Goal: Task Accomplishment & Management: Manage account settings

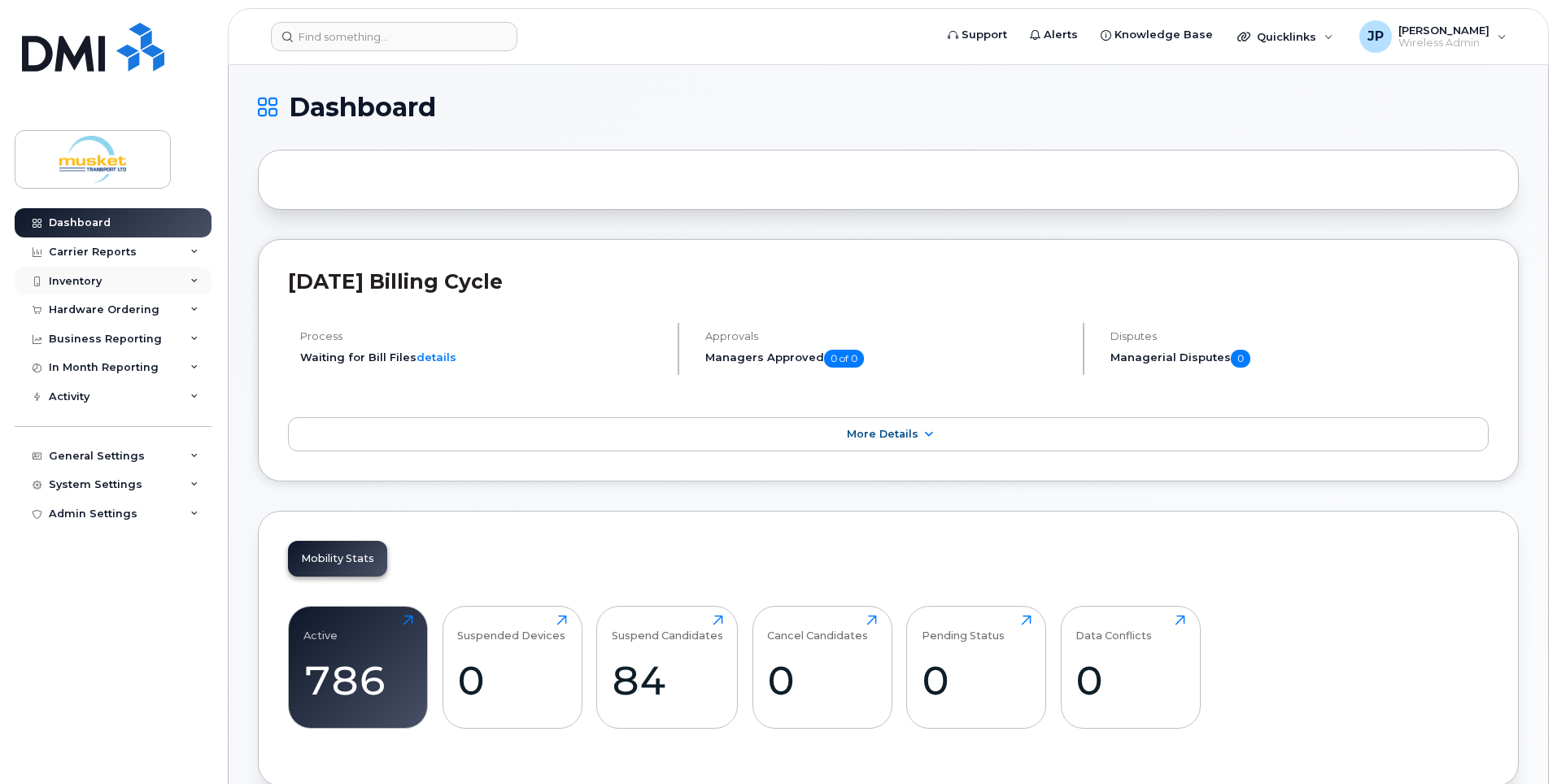
click at [76, 282] on div "Inventory" at bounding box center [75, 282] width 53 height 13
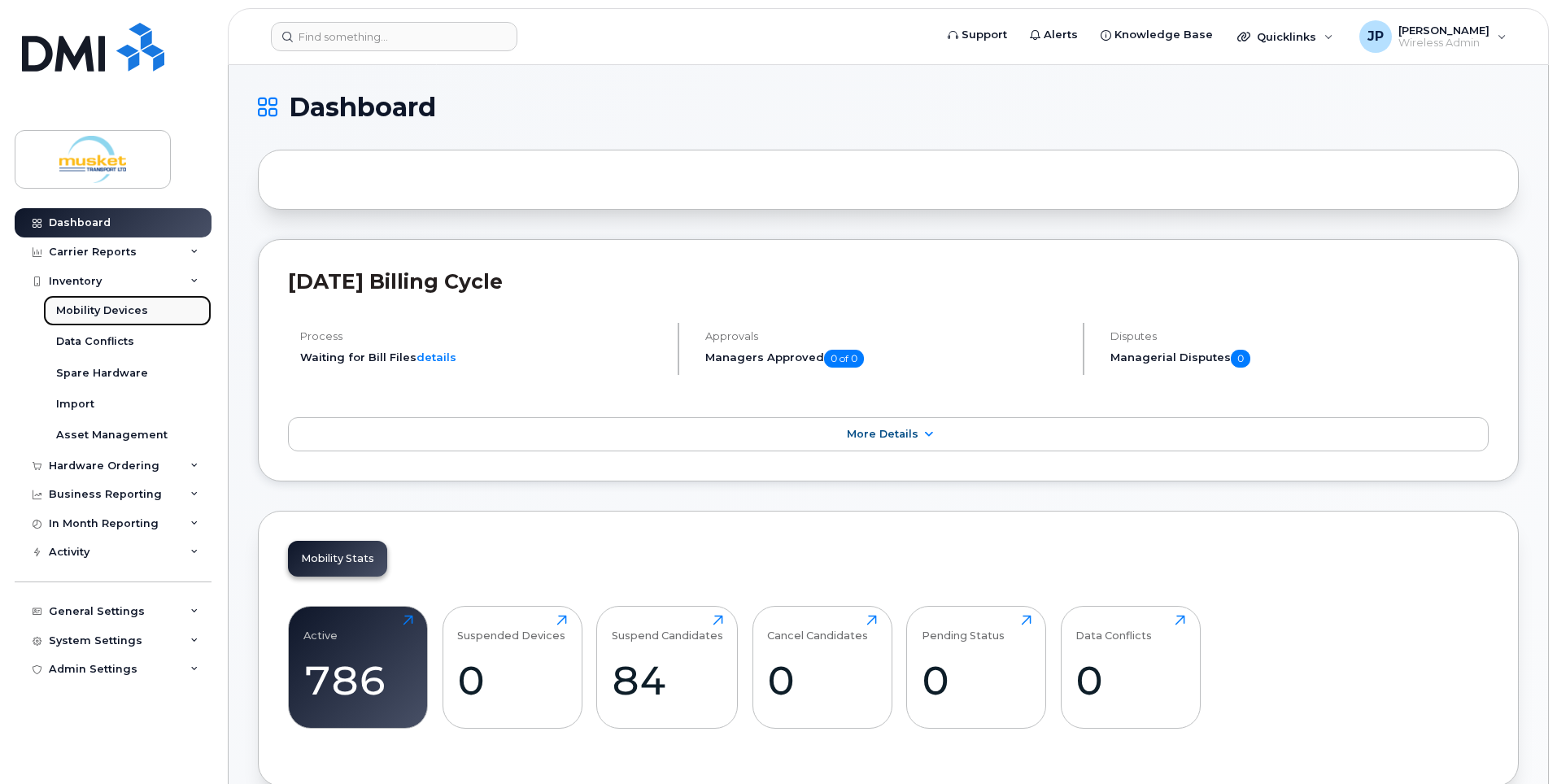
click at [85, 307] on div "Mobility Devices" at bounding box center [101, 311] width 91 height 14
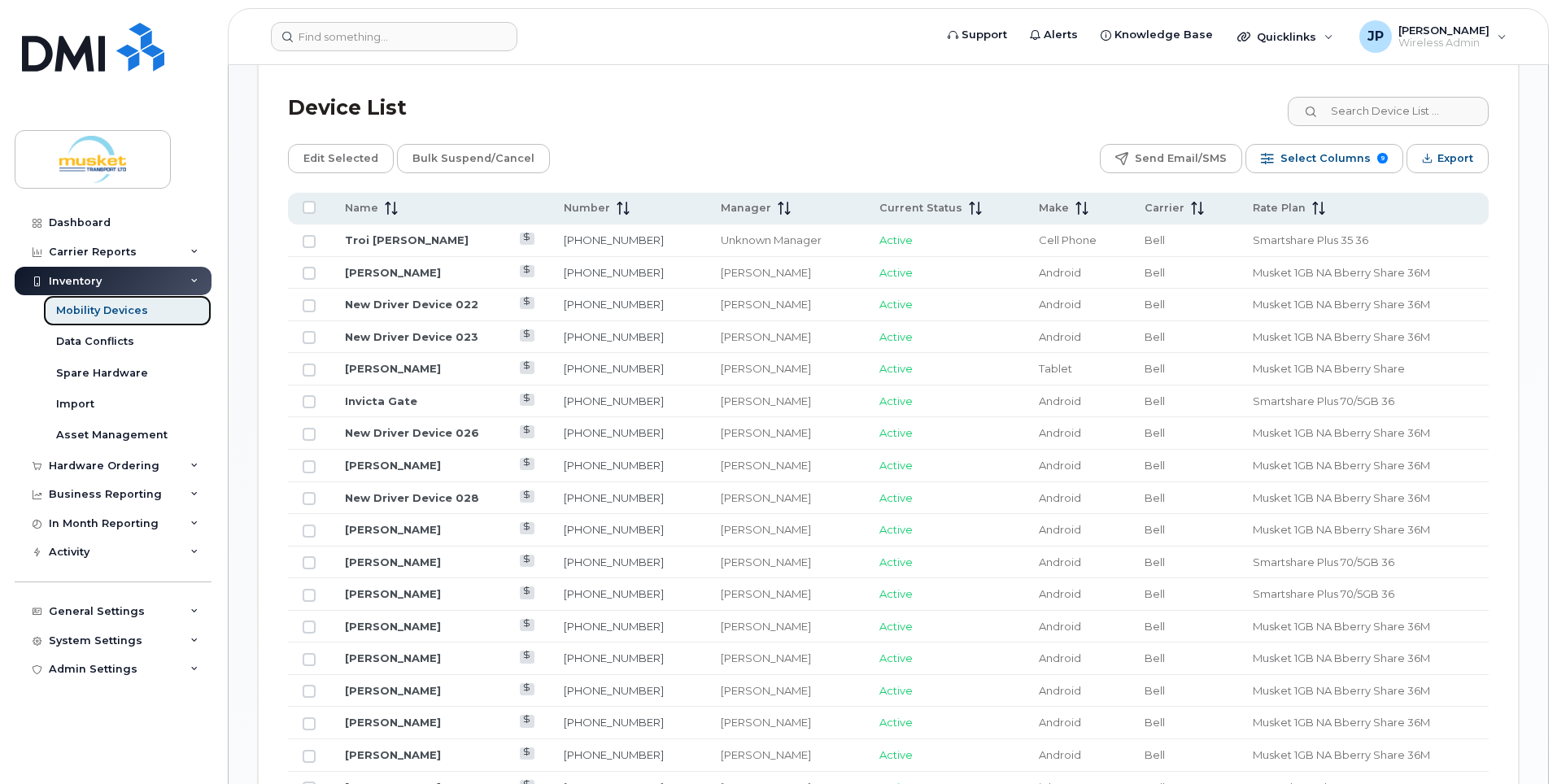
scroll to position [731, 0]
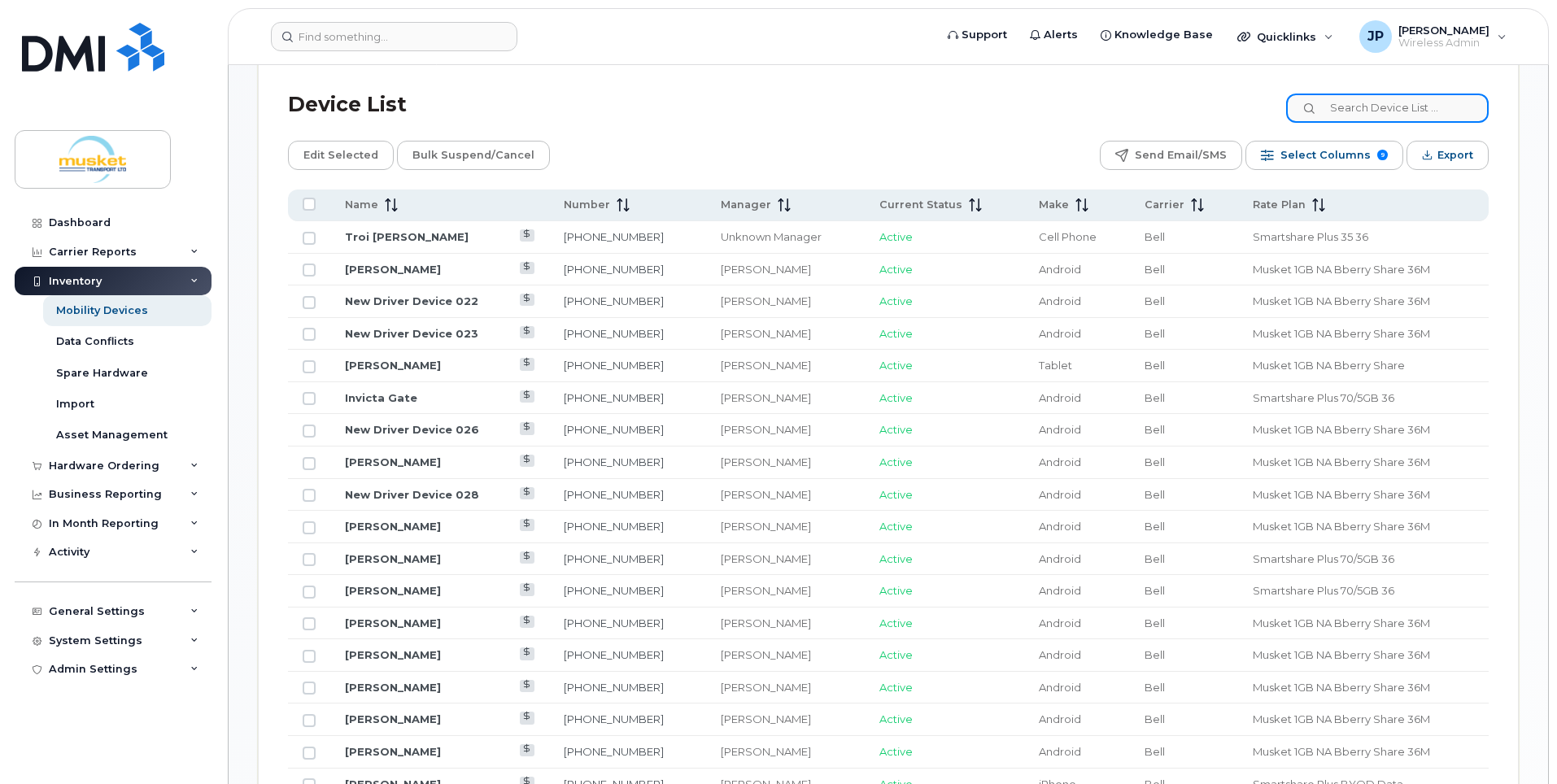
click at [1327, 114] on input at bounding box center [1388, 108] width 203 height 29
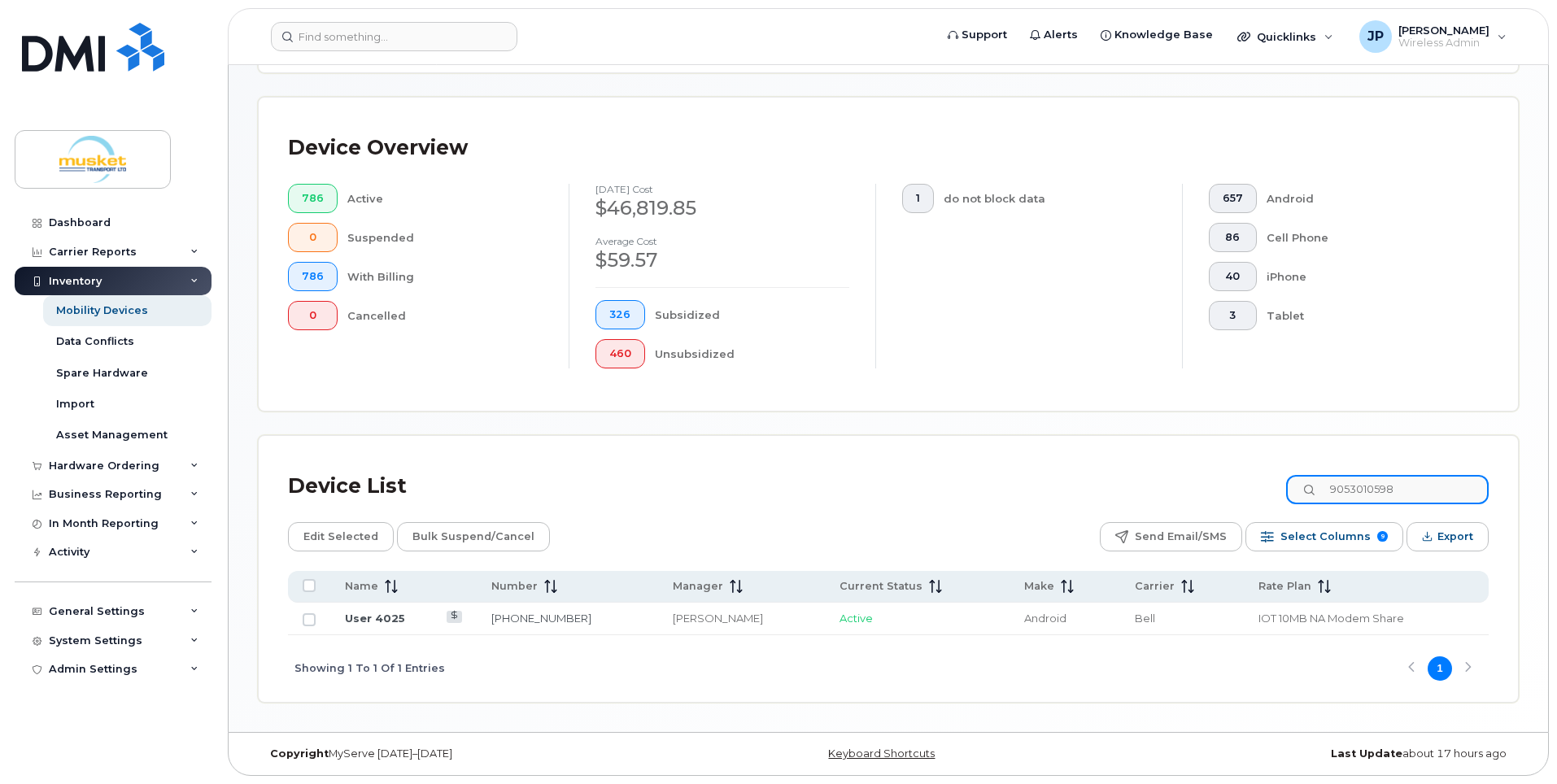
scroll to position [350, 0]
drag, startPoint x: 1418, startPoint y: 488, endPoint x: 1278, endPoint y: 491, distance: 140.0
click at [1278, 491] on div "Device List 9053010598" at bounding box center [888, 486] width 1200 height 43
type input "9"
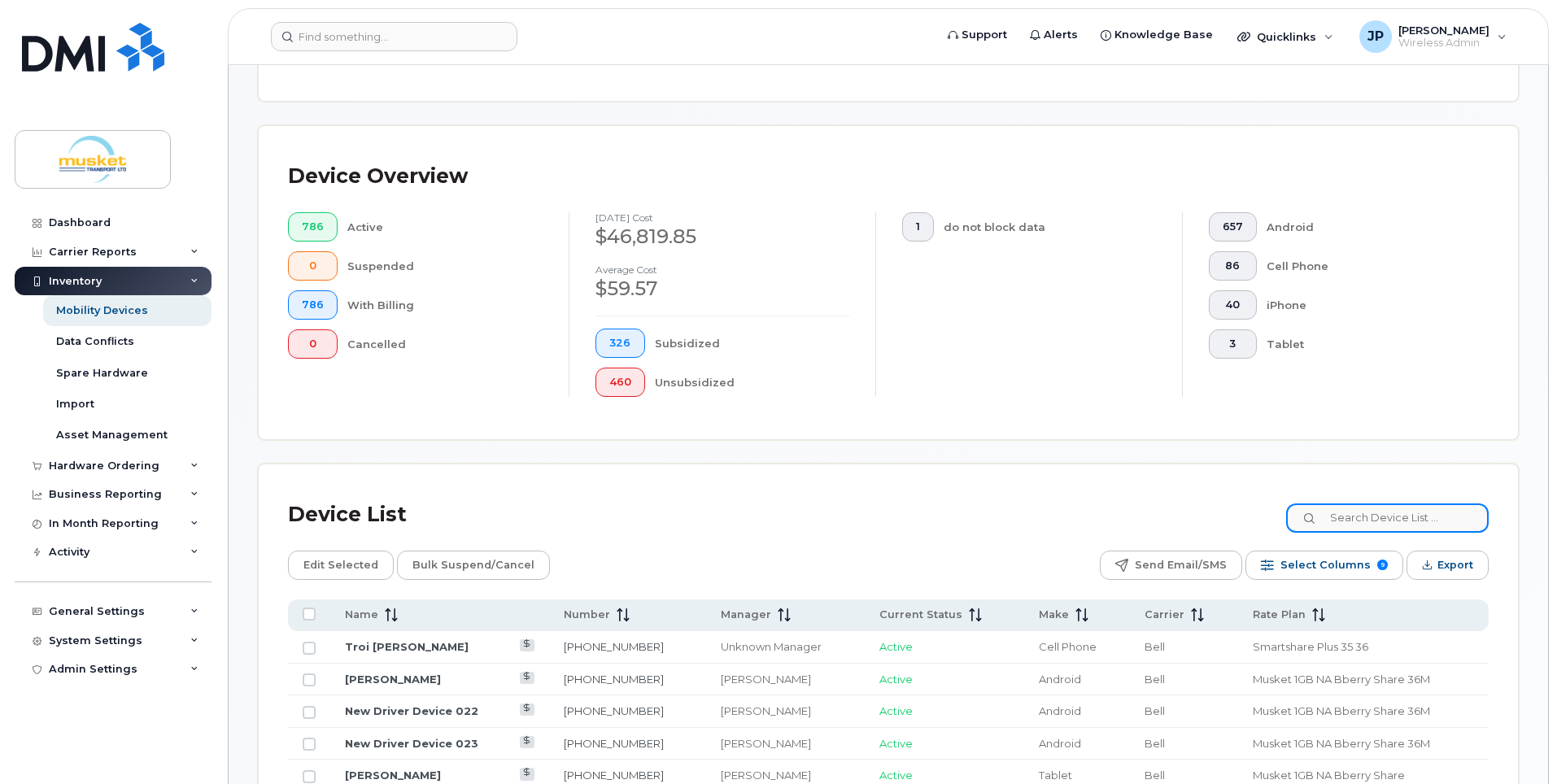
scroll to position [0, 0]
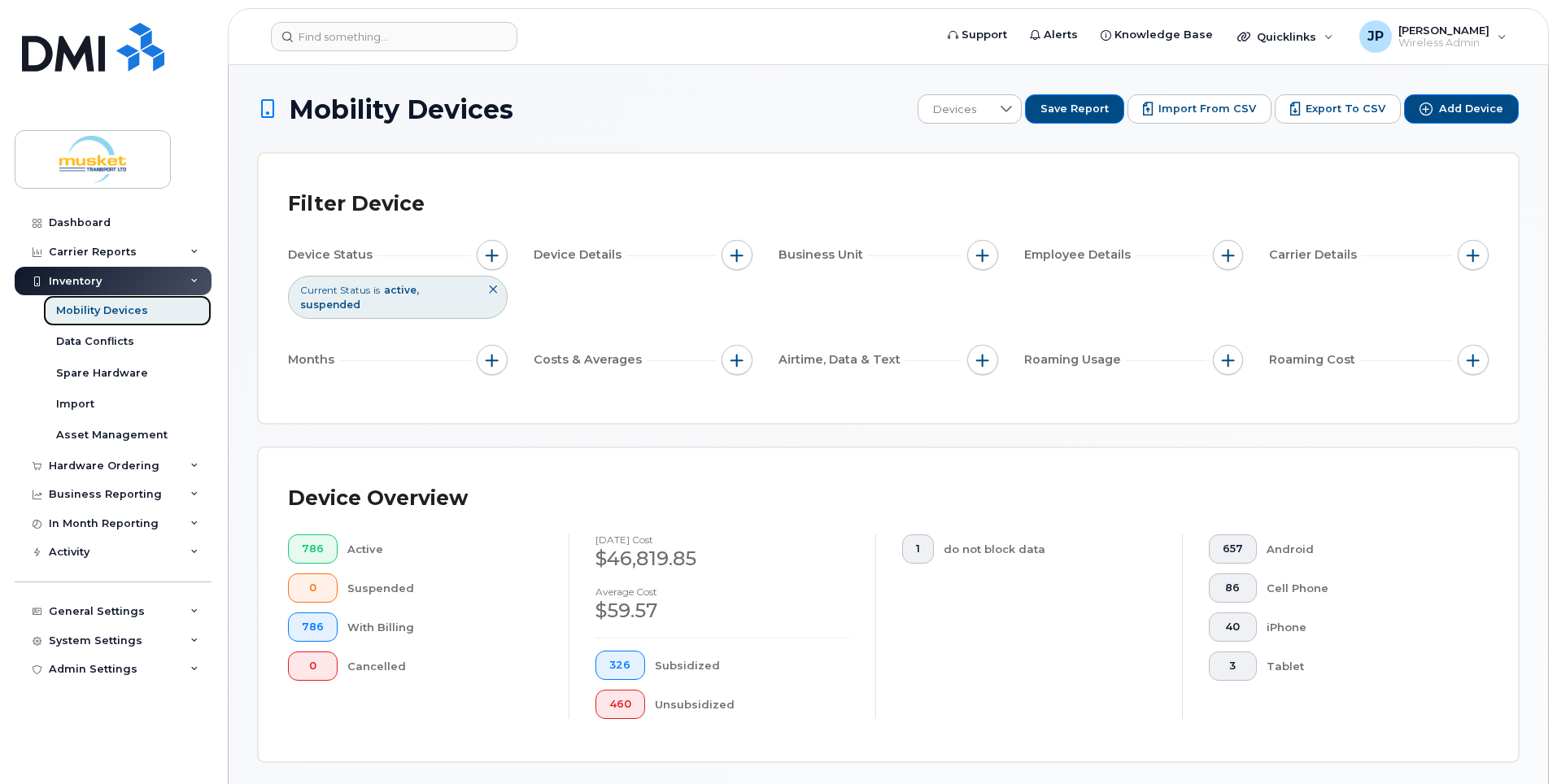
click at [94, 306] on div "Mobility Devices" at bounding box center [101, 311] width 91 height 14
click at [82, 224] on div "Dashboard" at bounding box center [80, 223] width 62 height 13
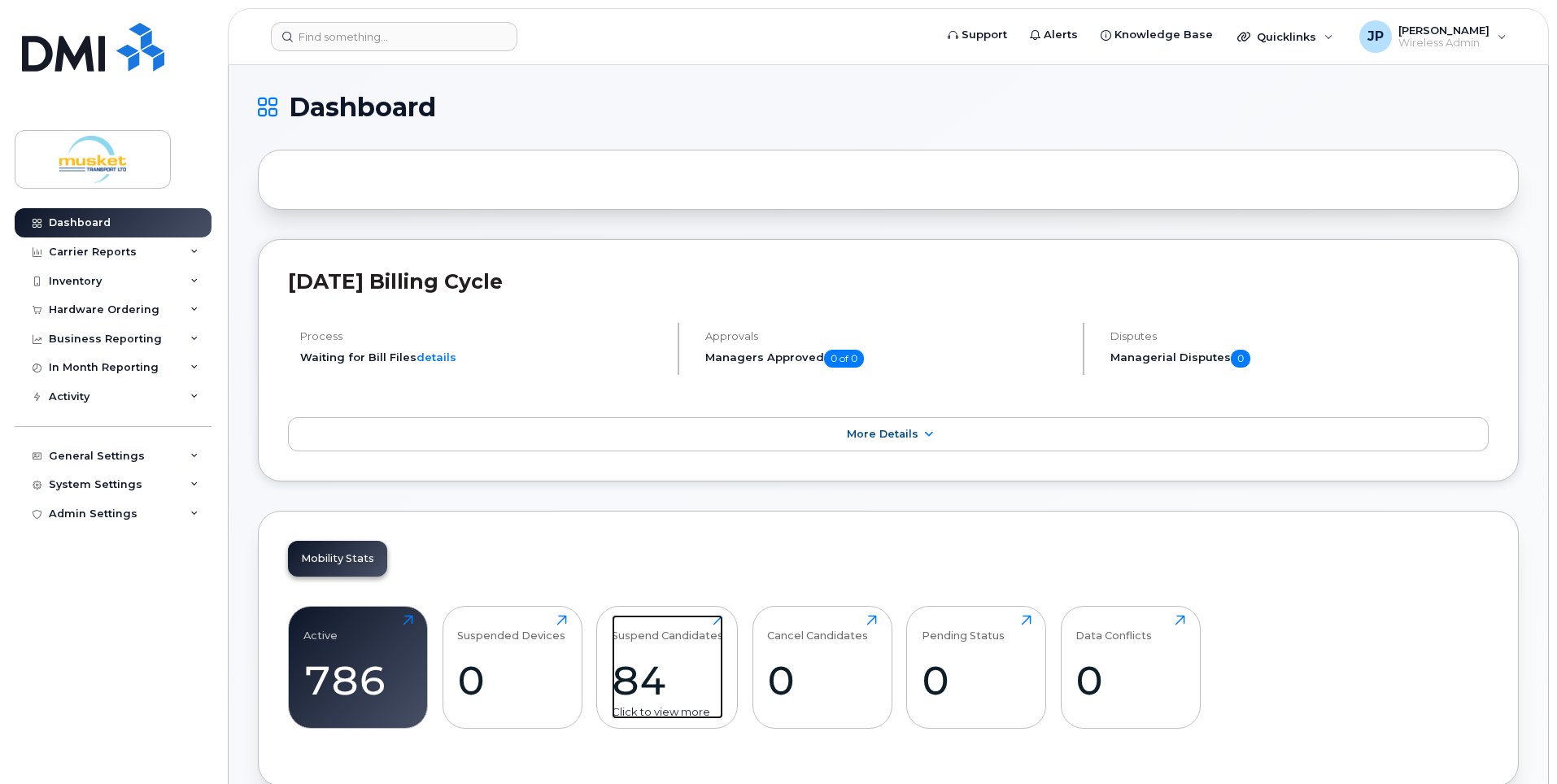
click at [715, 615] on div "Suspend Candidates" at bounding box center [667, 628] width 111 height 27
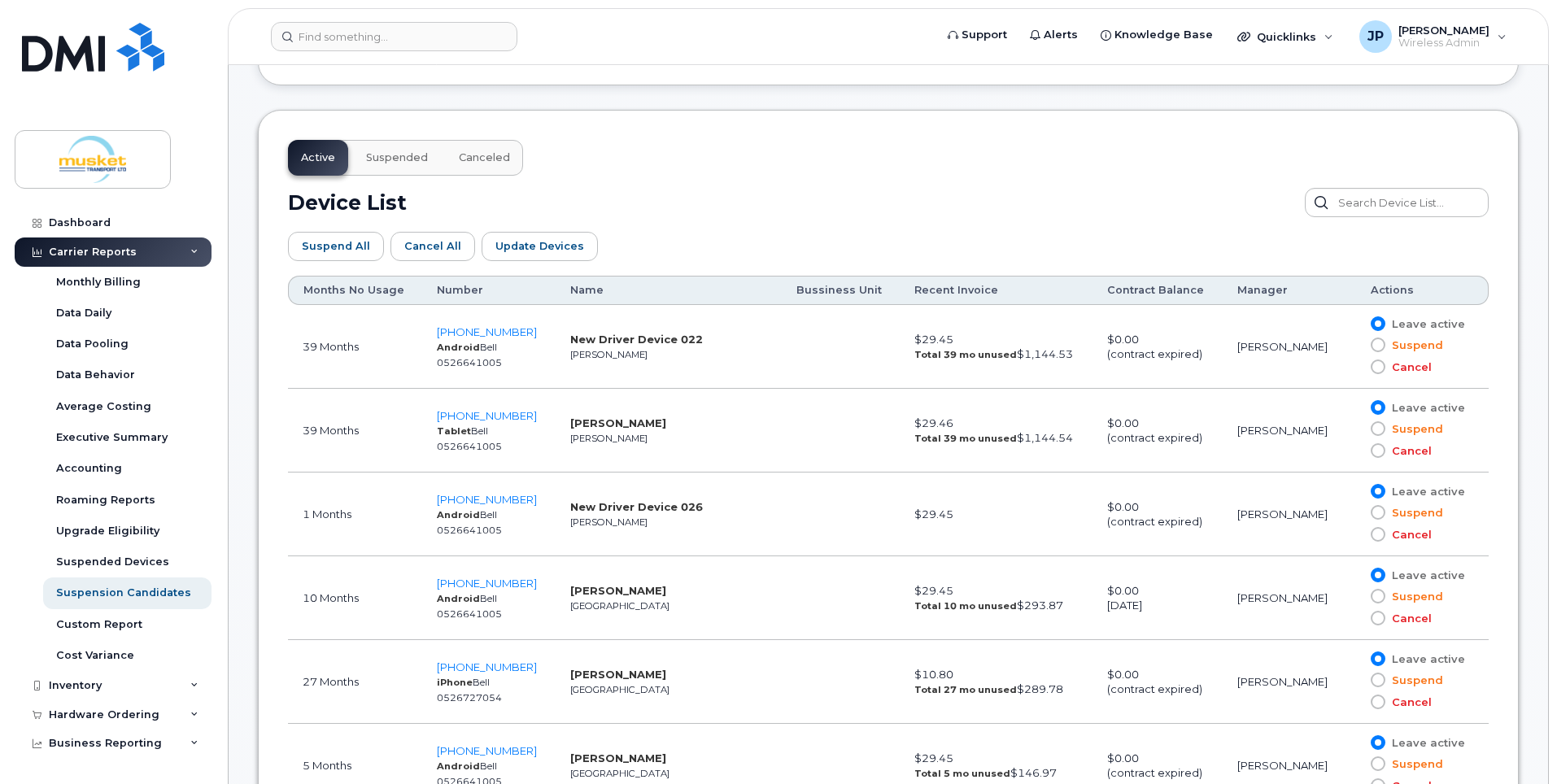
scroll to position [813, 0]
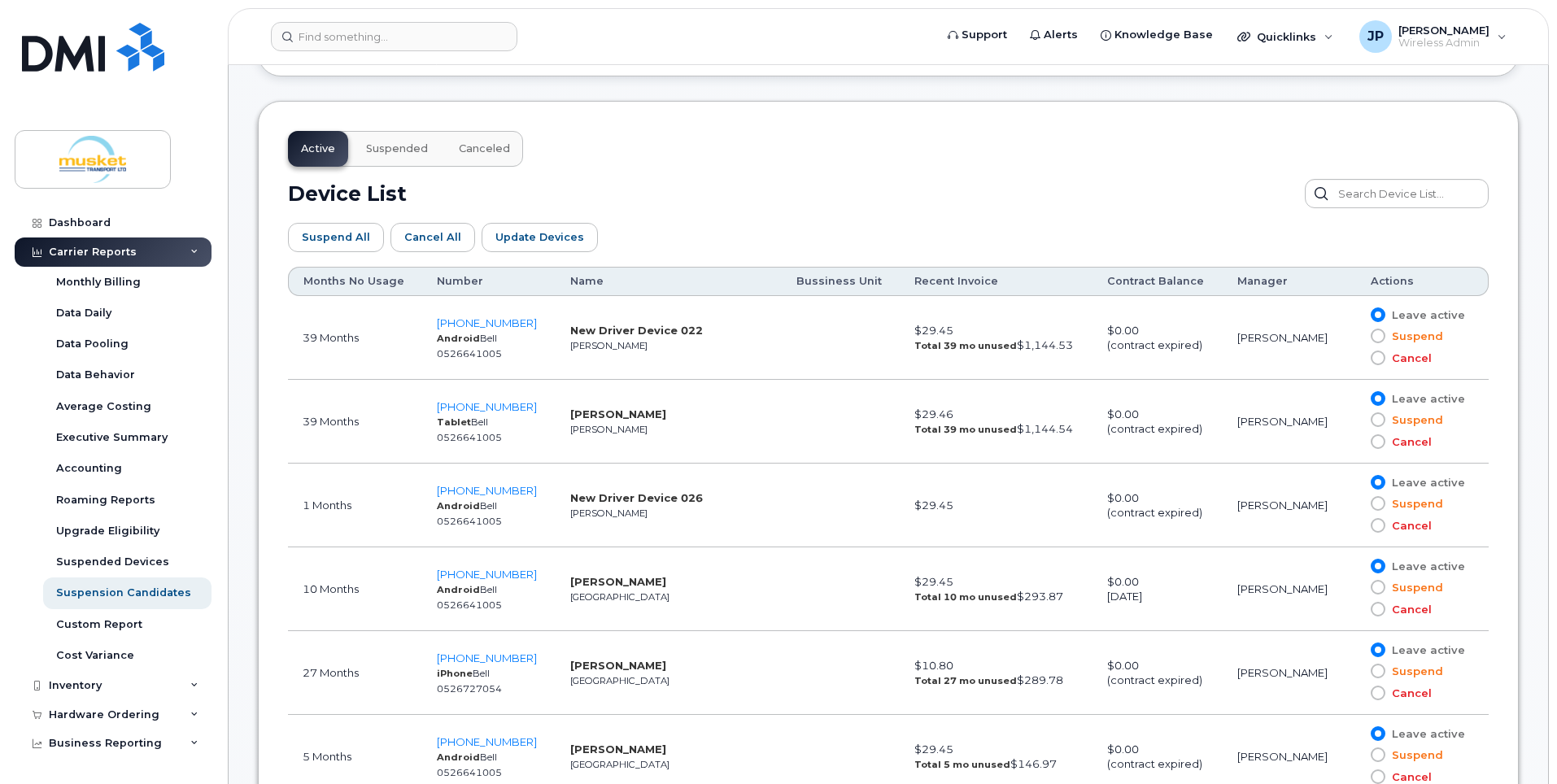
click at [768, 186] on div "Device List" at bounding box center [888, 194] width 1200 height 29
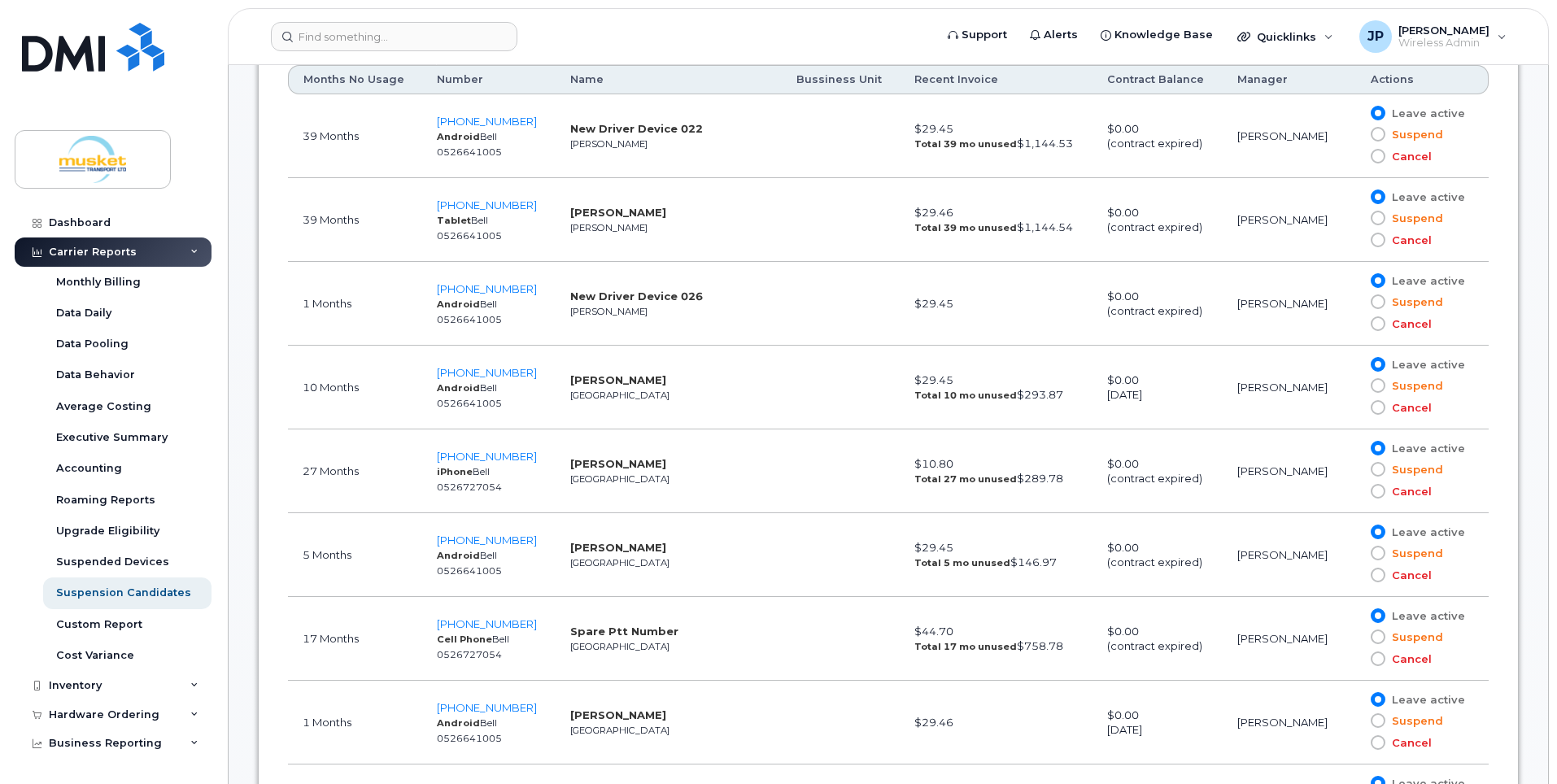
scroll to position [1056, 0]
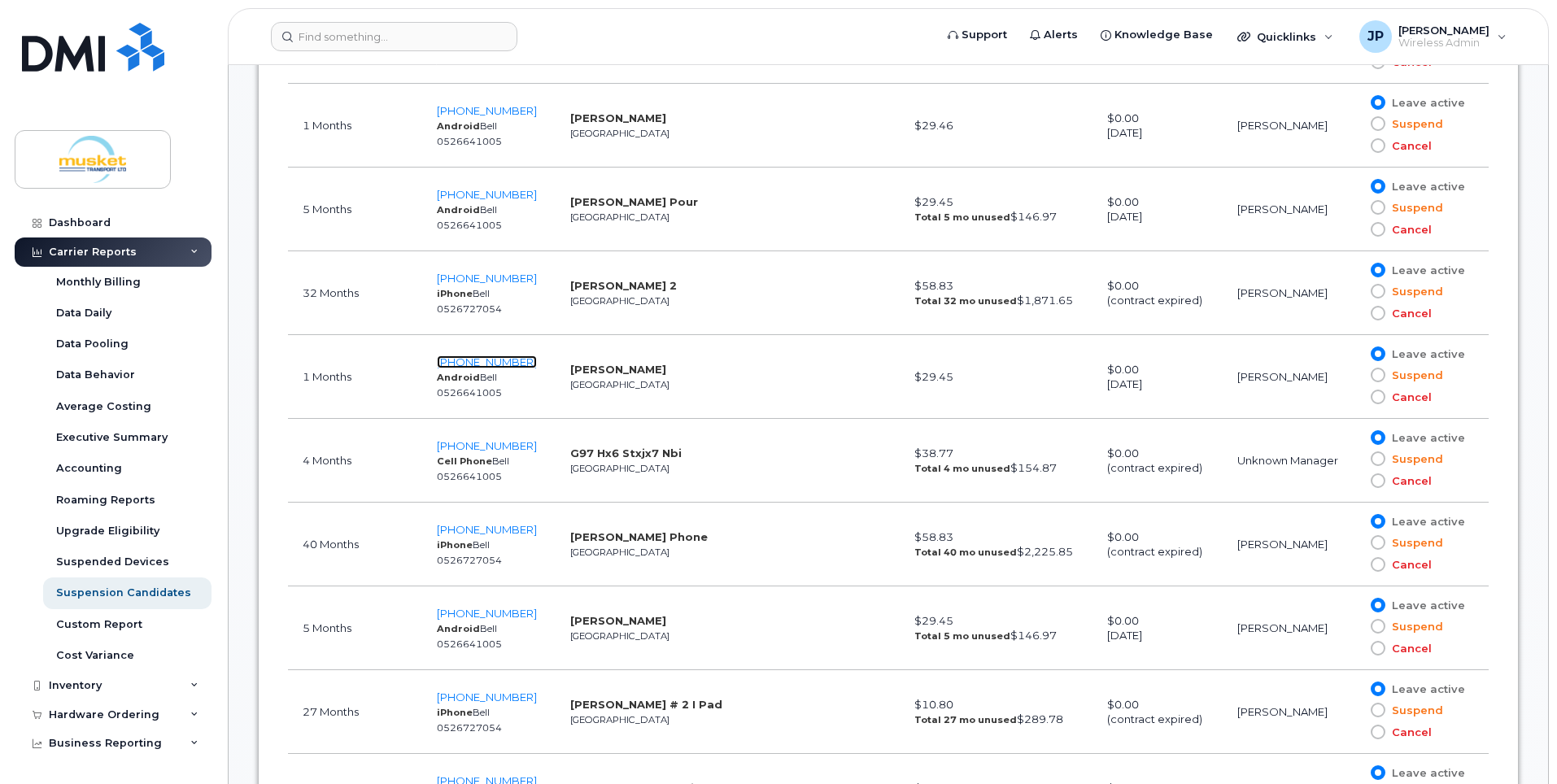
scroll to position [1626, 0]
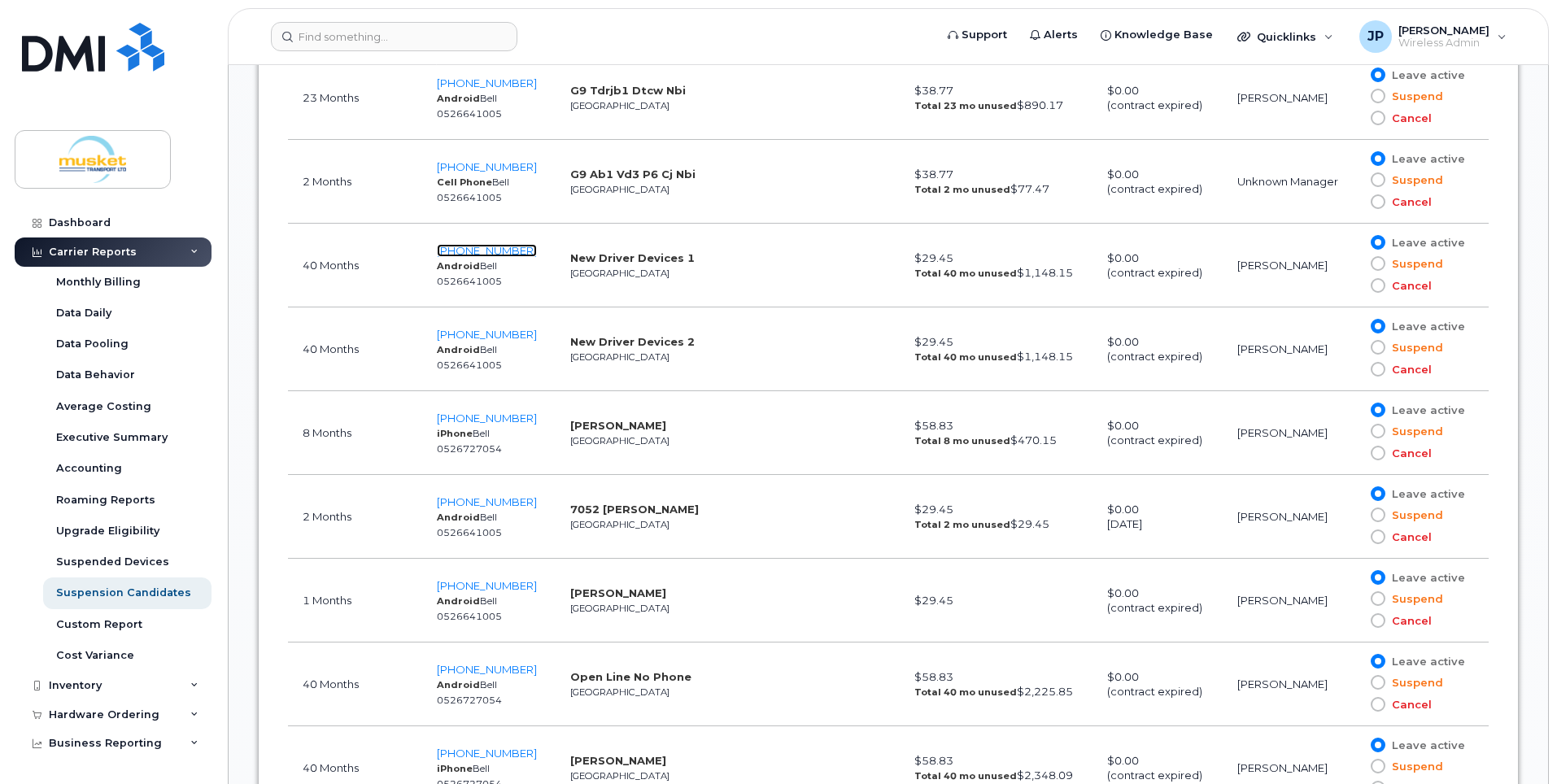
scroll to position [2927, 0]
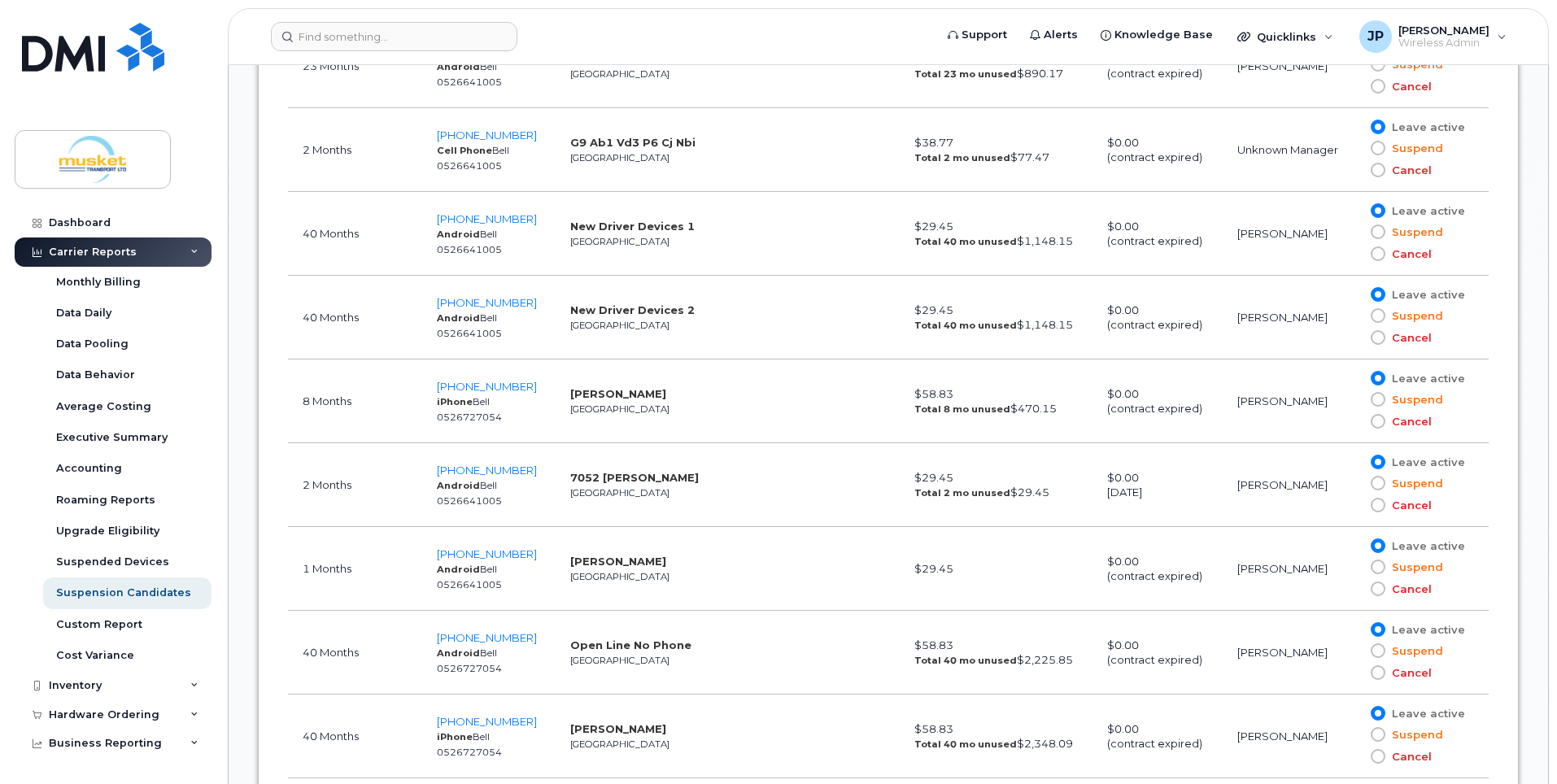
click at [725, 649] on td "Open Line No Phone Toronto" at bounding box center [668, 652] width 226 height 83
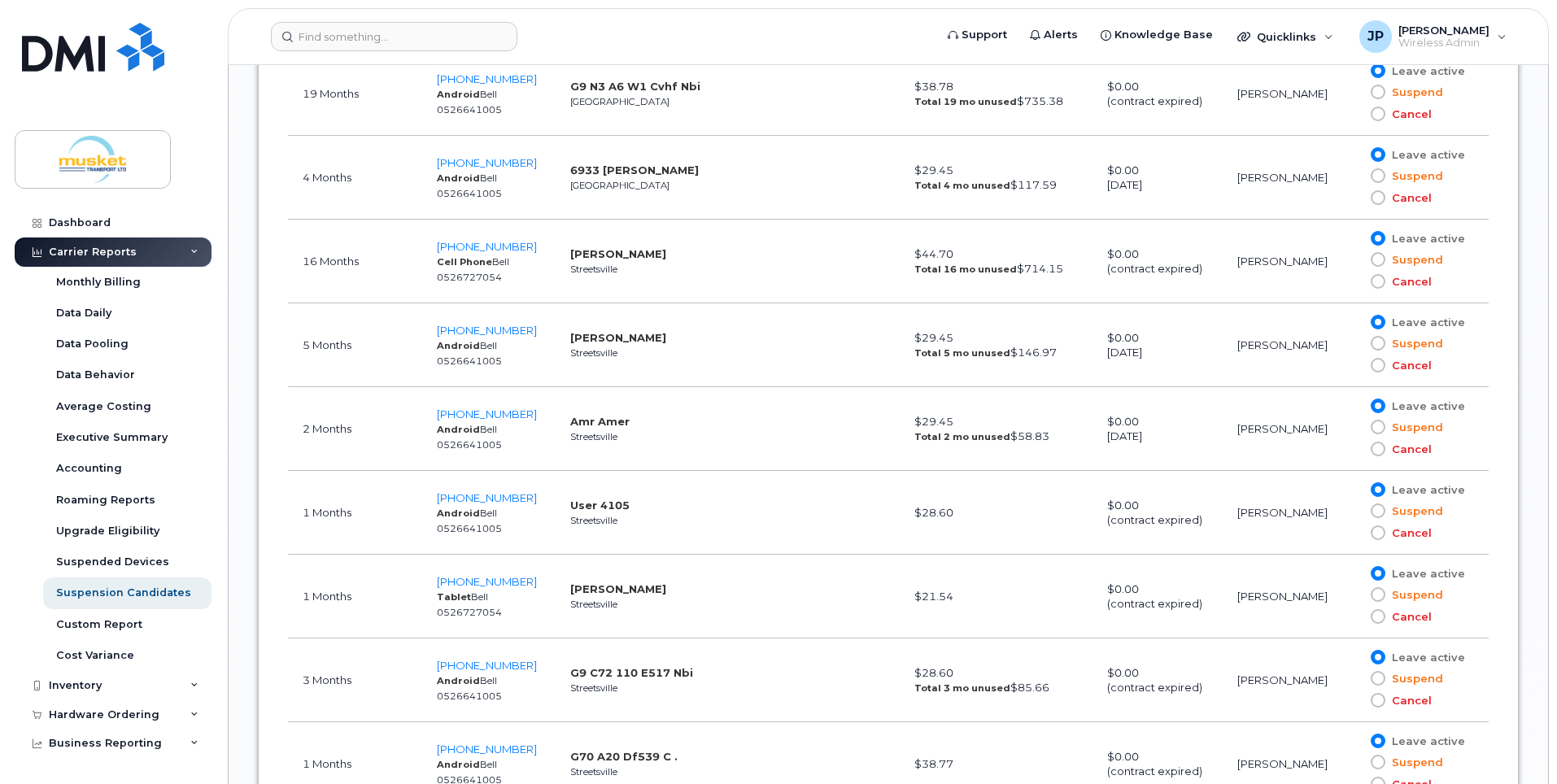
scroll to position [4065, 0]
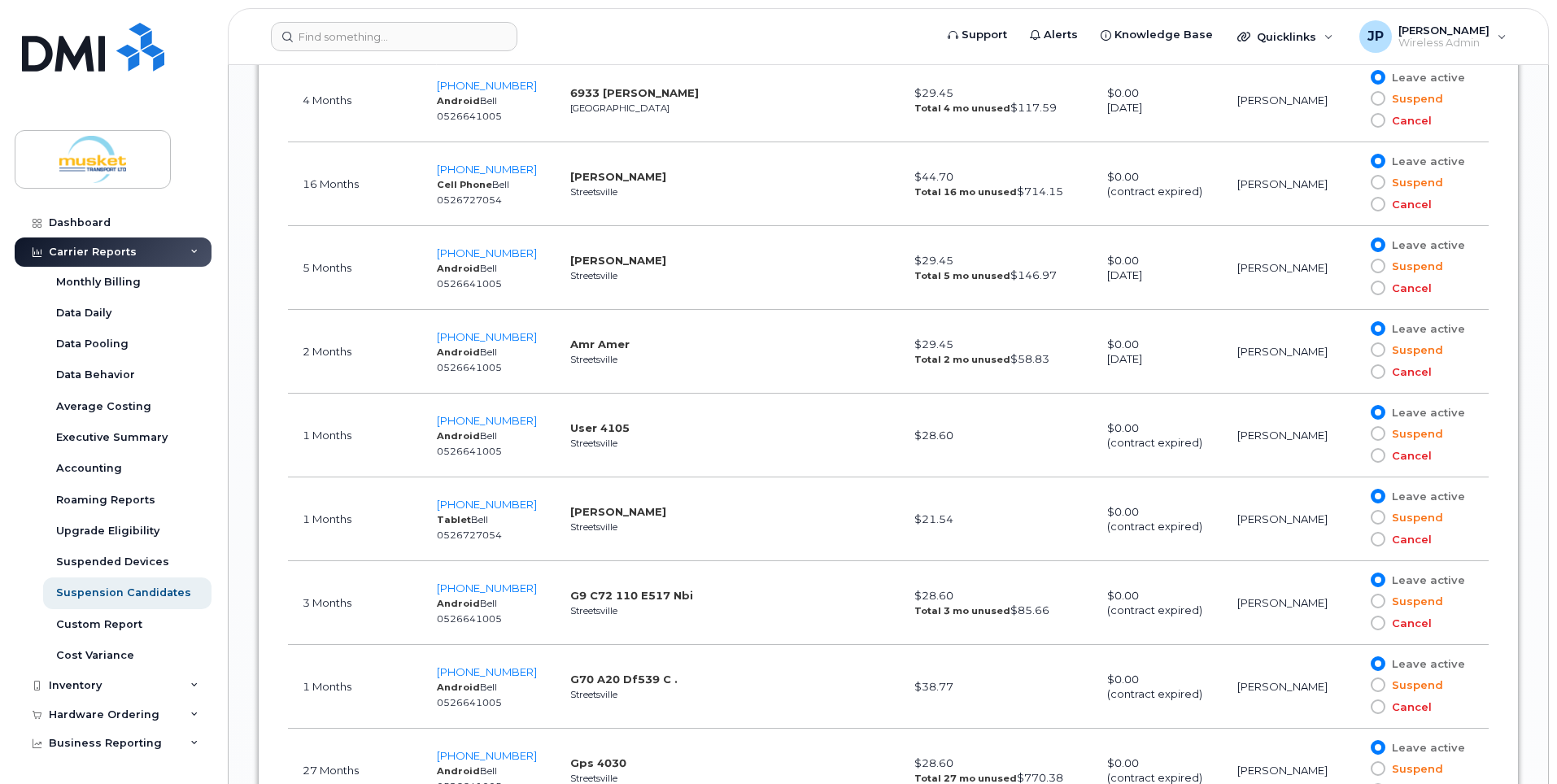
click at [782, 426] on td at bounding box center [841, 435] width 118 height 83
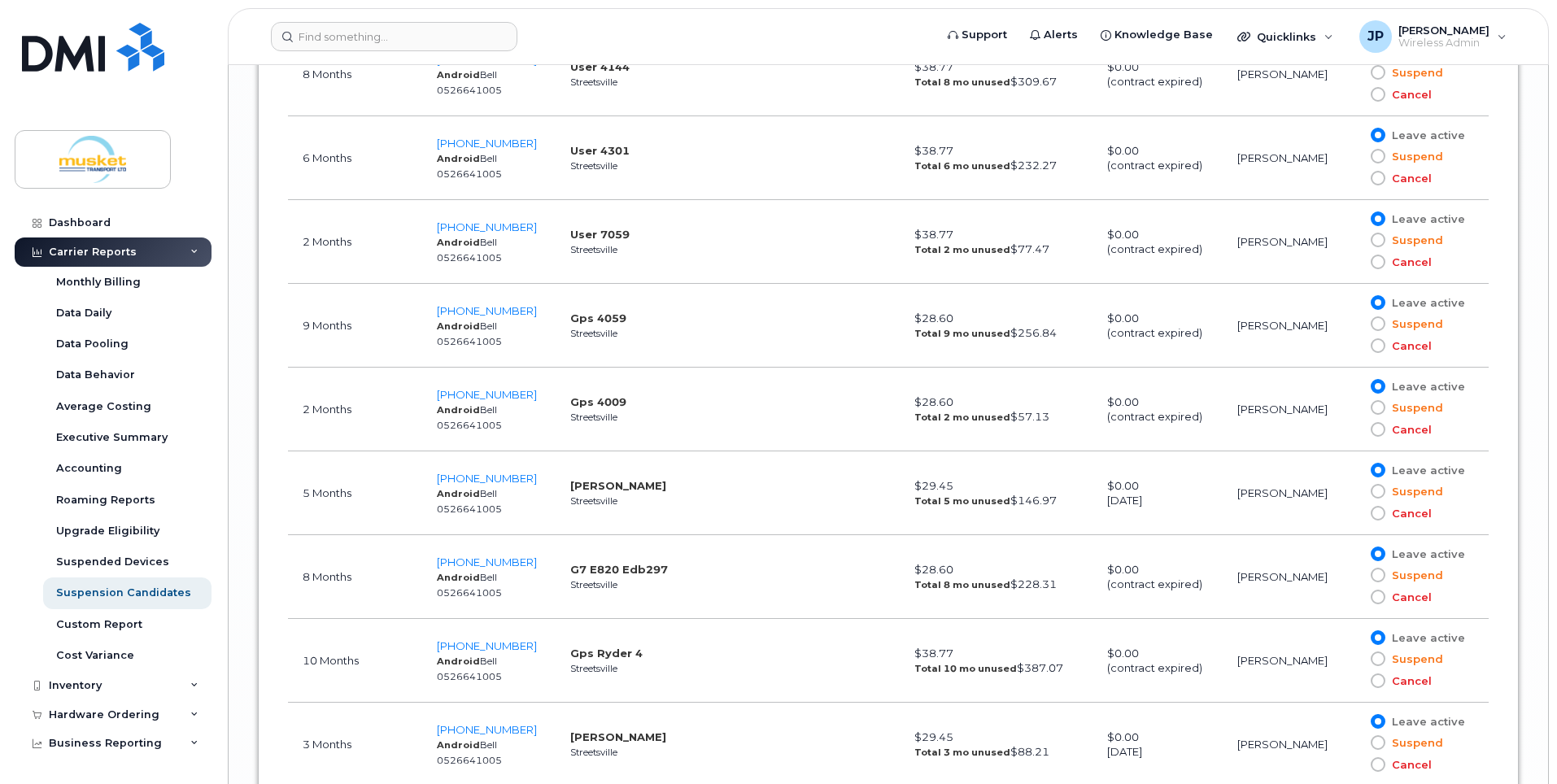
scroll to position [6179, 0]
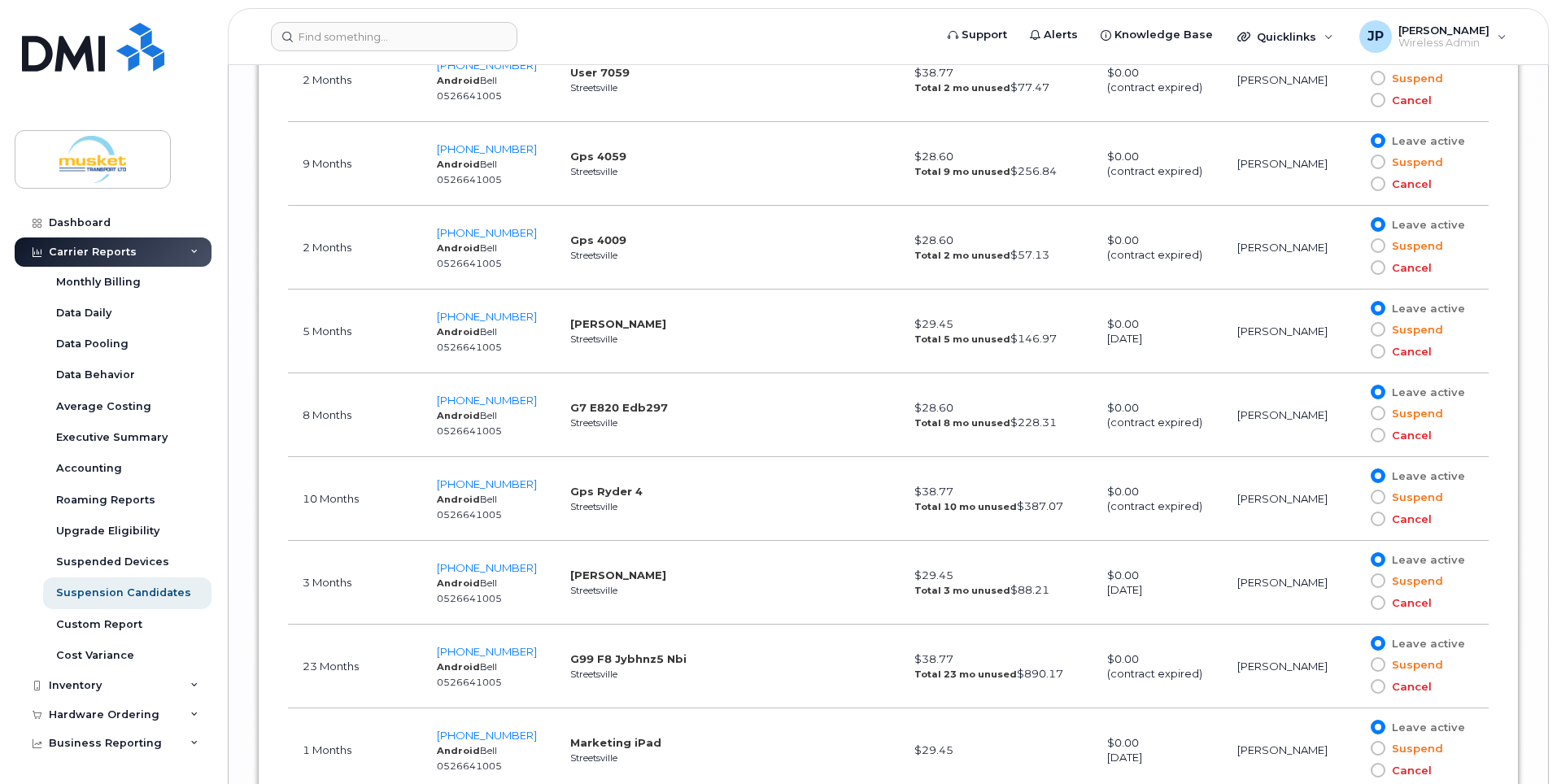
click at [814, 595] on td at bounding box center [841, 582] width 118 height 83
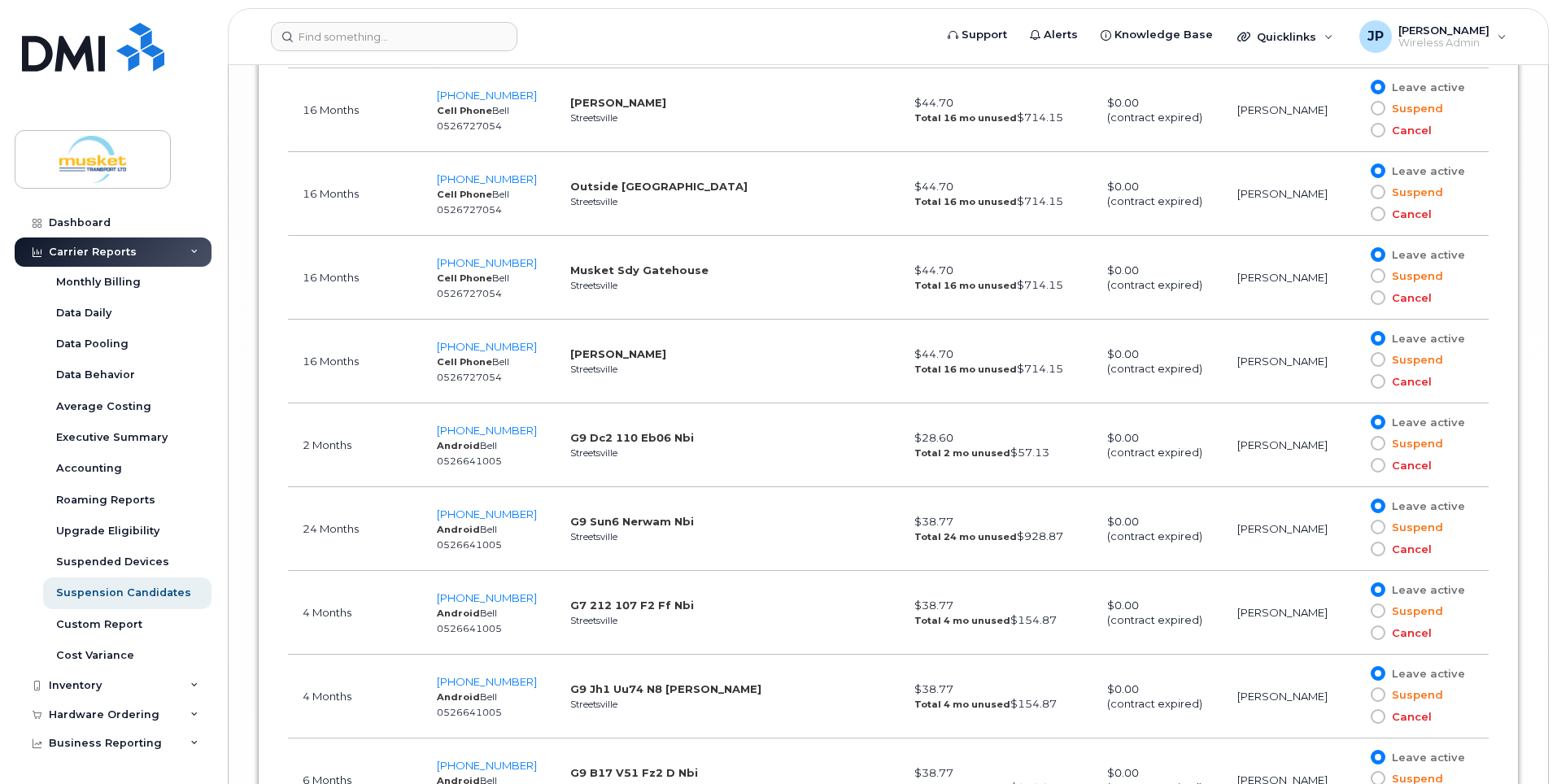
scroll to position [7156, 0]
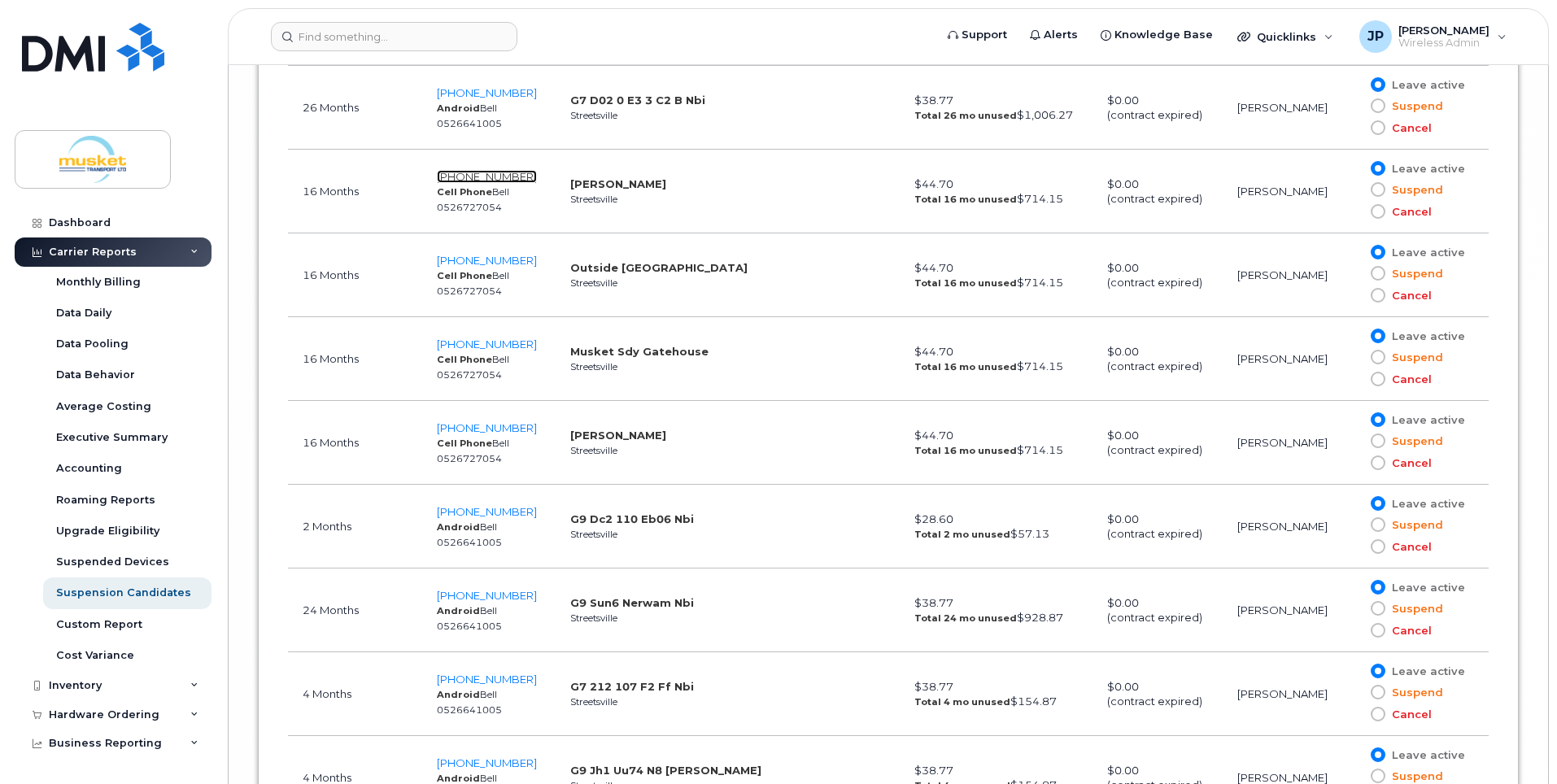
click at [511, 175] on span "905-302-3409" at bounding box center [486, 177] width 100 height 13
click at [91, 217] on div "Dashboard" at bounding box center [80, 223] width 62 height 13
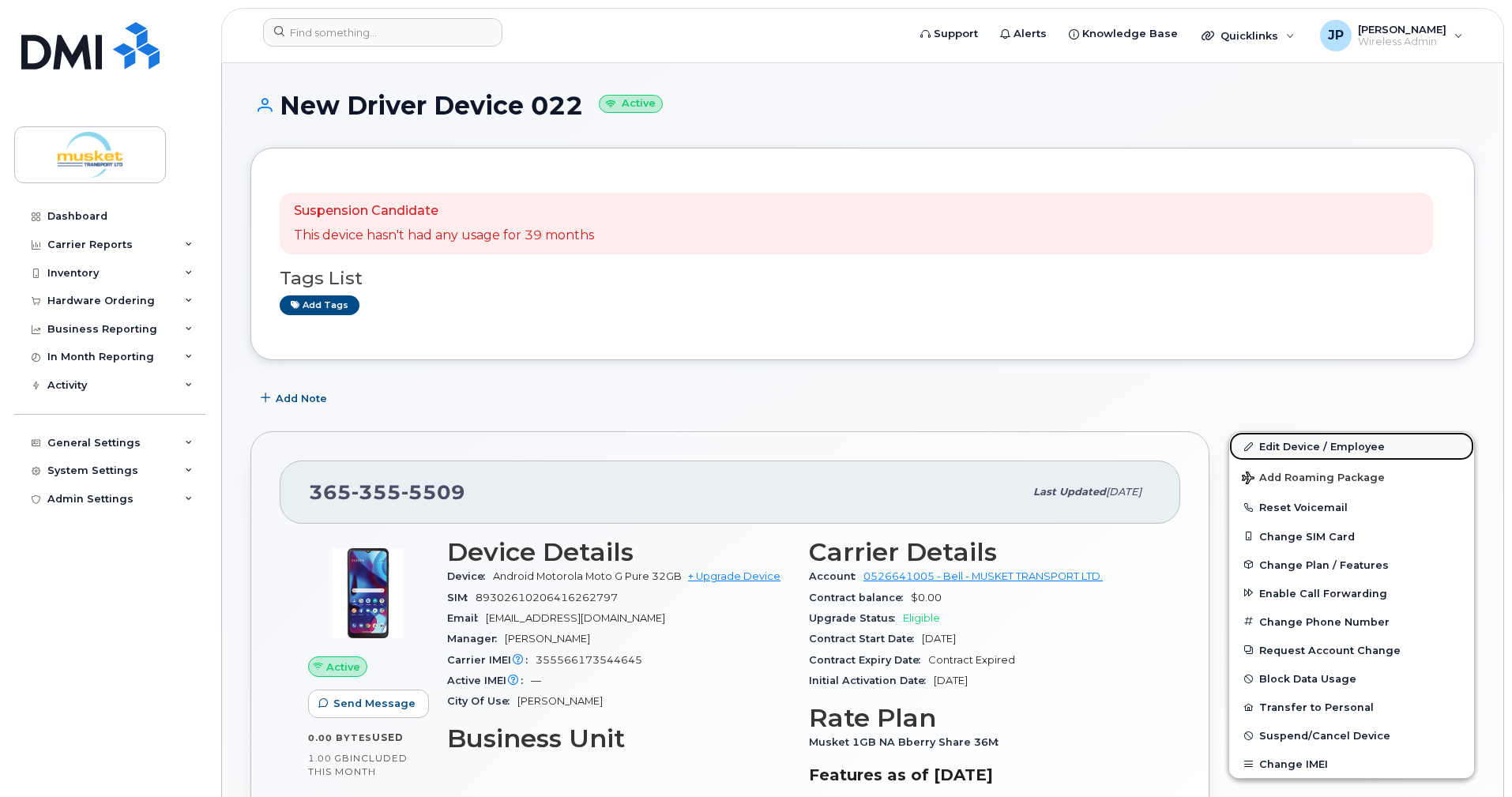
click at [1274, 441] on link "Edit Device / Employee" at bounding box center [1351, 446] width 245 height 28
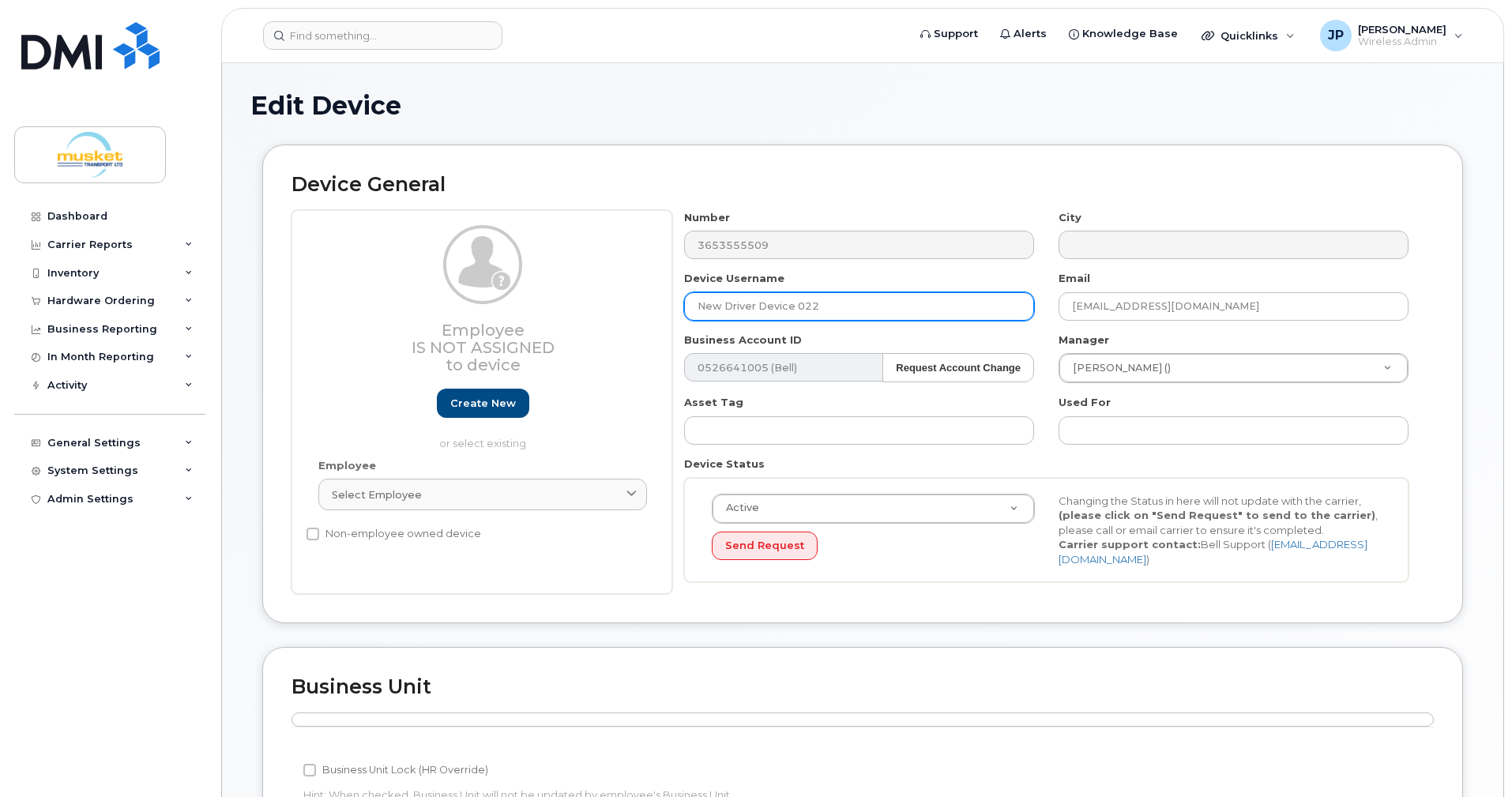
drag, startPoint x: 848, startPoint y: 309, endPoint x: 669, endPoint y: 297, distance: 179.4
click at [669, 297] on div "Employee Is not assigned to device Create new or select existing Employee Selec…" at bounding box center [862, 402] width 1143 height 384
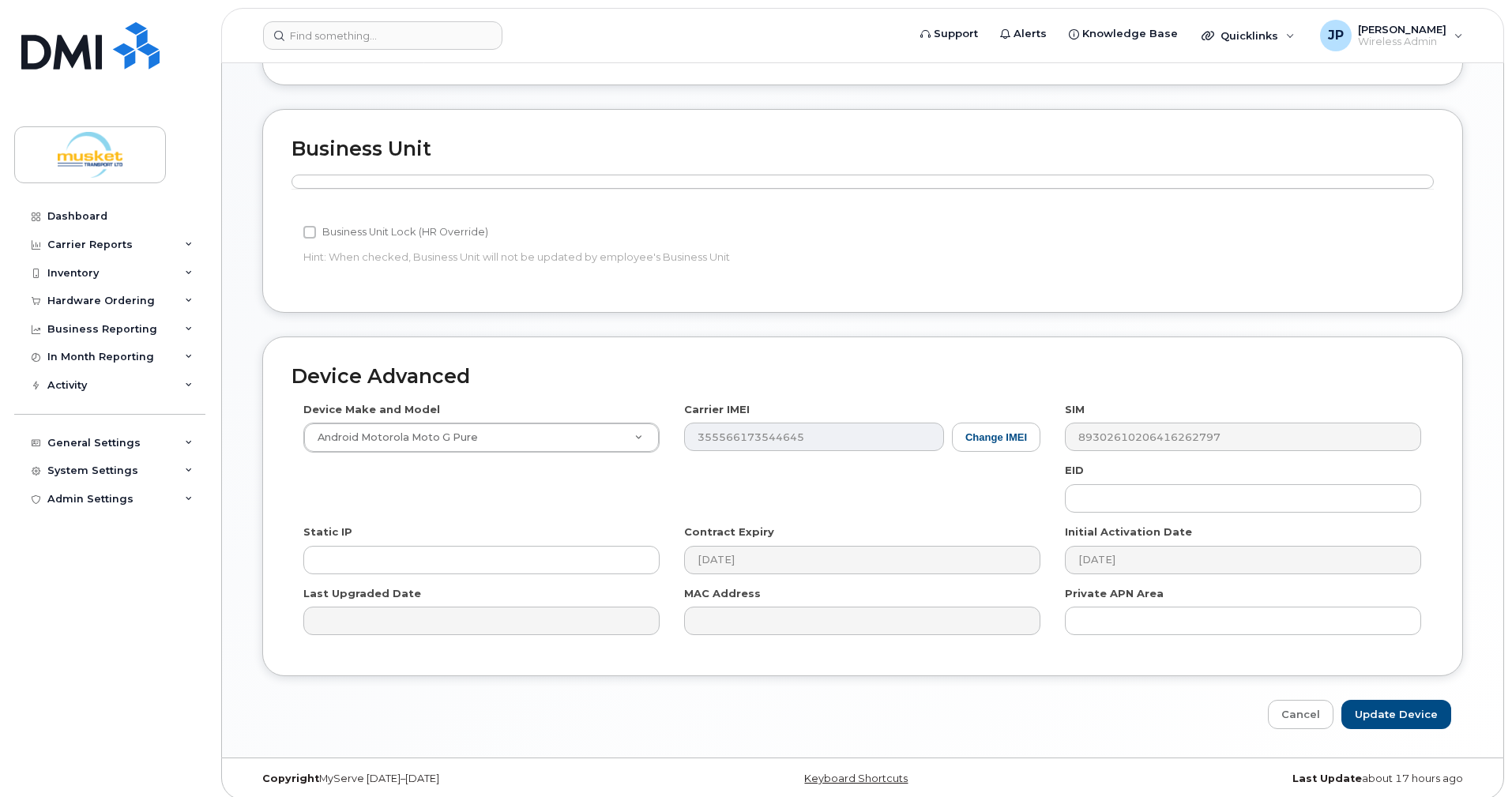
scroll to position [543, 0]
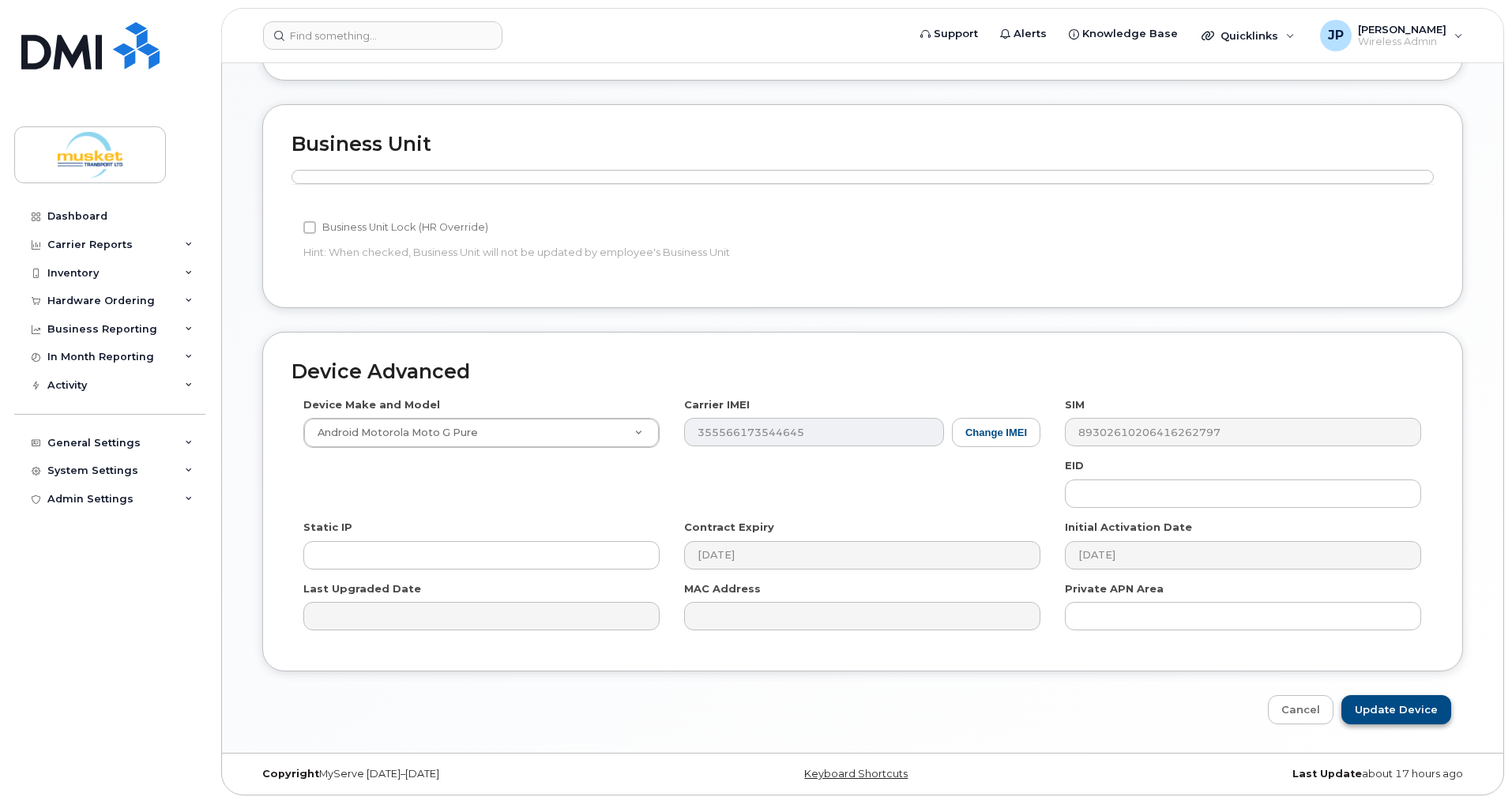
type input "Mehmet Koc"
click at [1406, 701] on input "Update Device" at bounding box center [1396, 709] width 110 height 29
type input "Saving..."
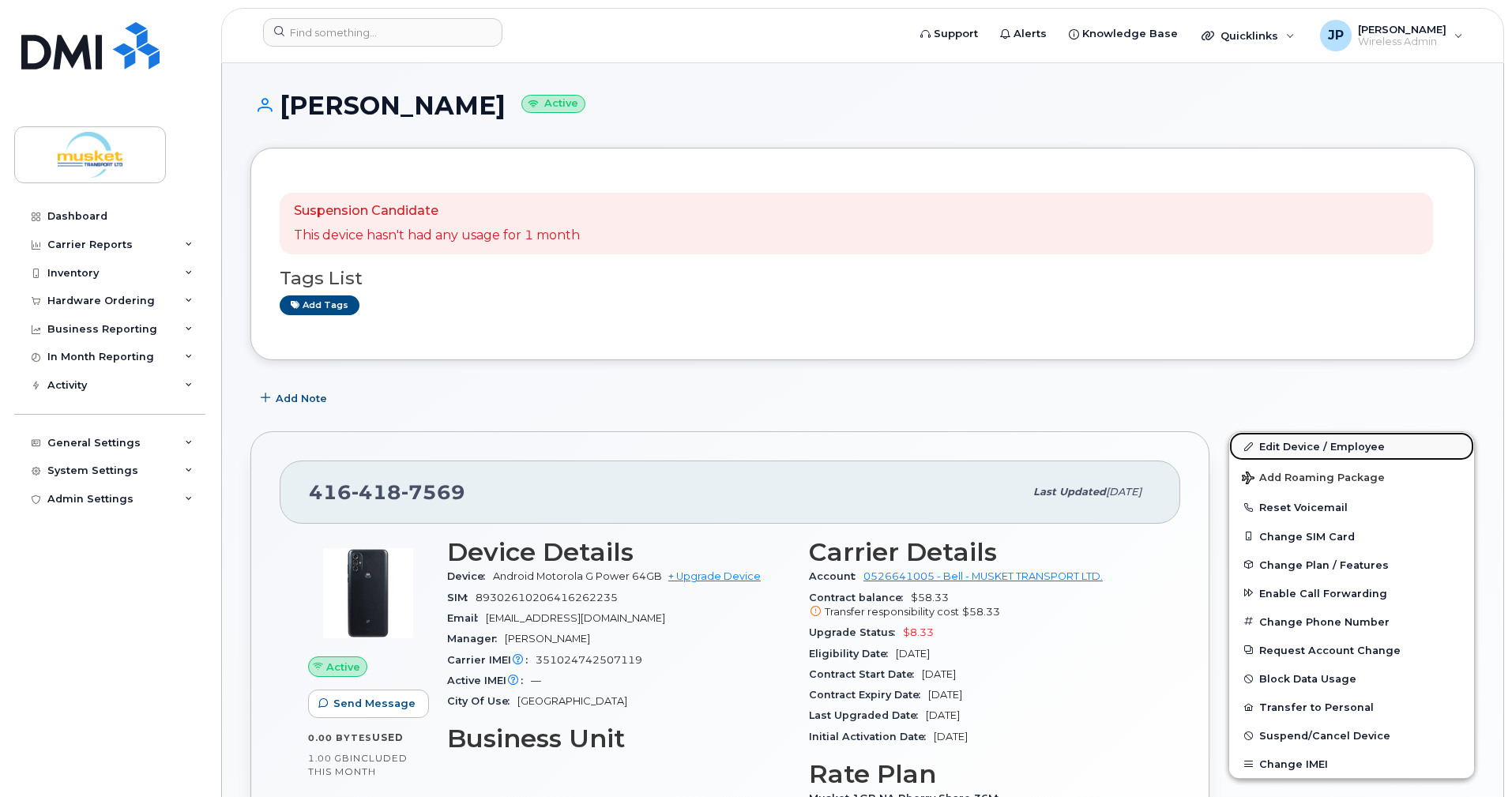
click at [1289, 445] on link "Edit Device / Employee" at bounding box center [1351, 446] width 245 height 28
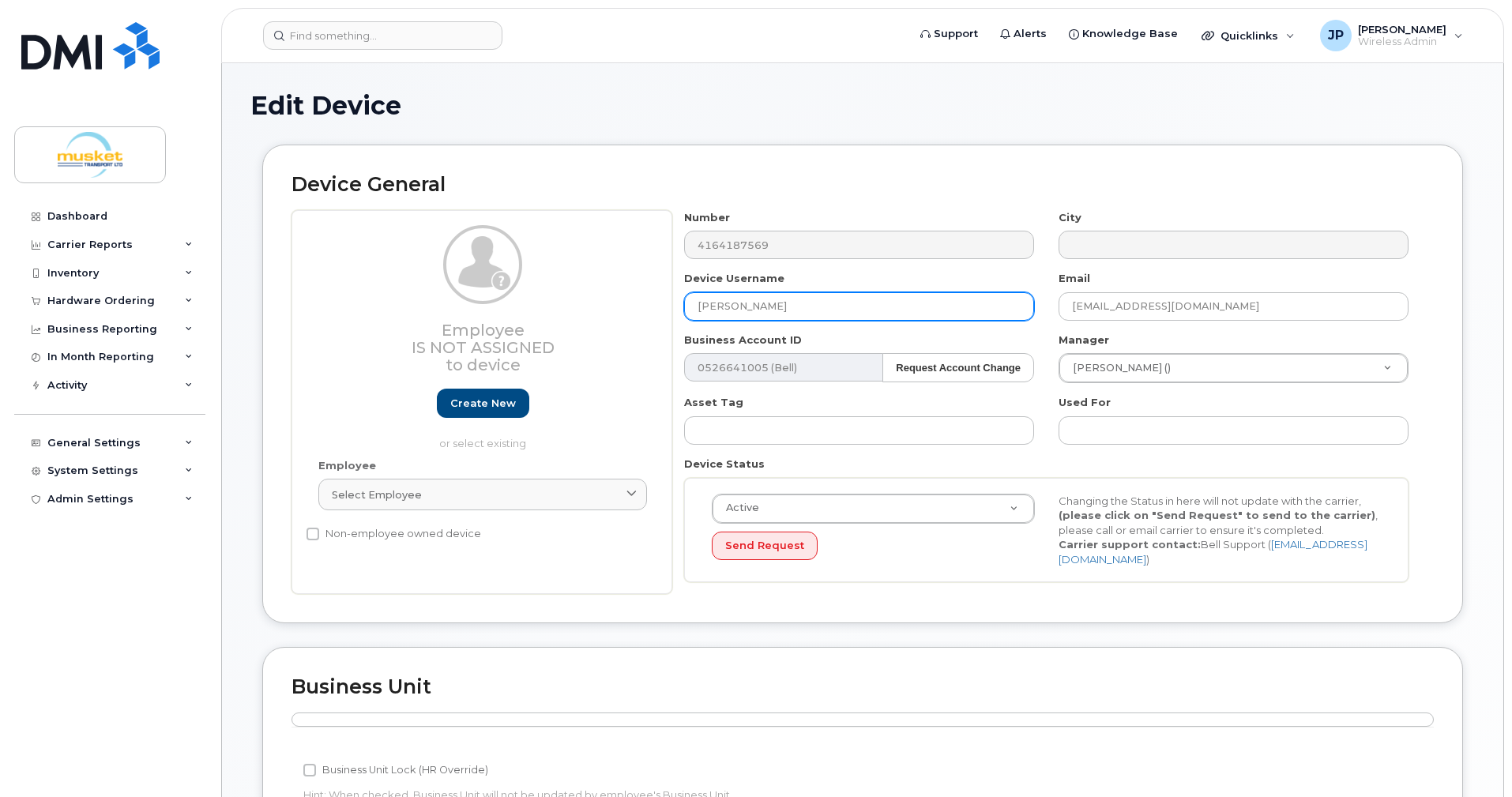
drag, startPoint x: 0, startPoint y: 0, endPoint x: 646, endPoint y: 298, distance: 711.4
click at [646, 298] on div "Employee Is not assigned to device Create new or select existing Employee Selec…" at bounding box center [862, 402] width 1143 height 384
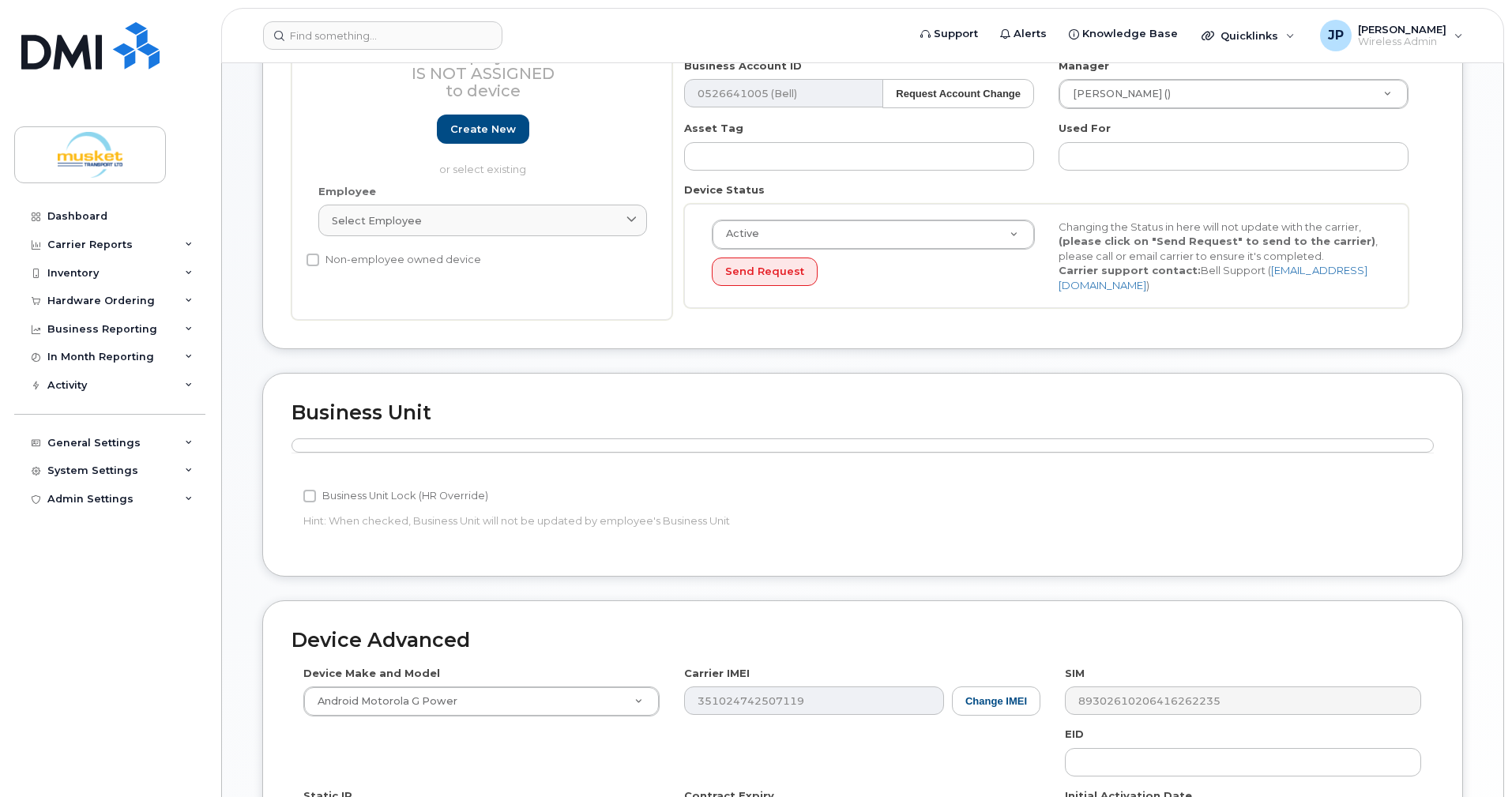
scroll to position [543, 0]
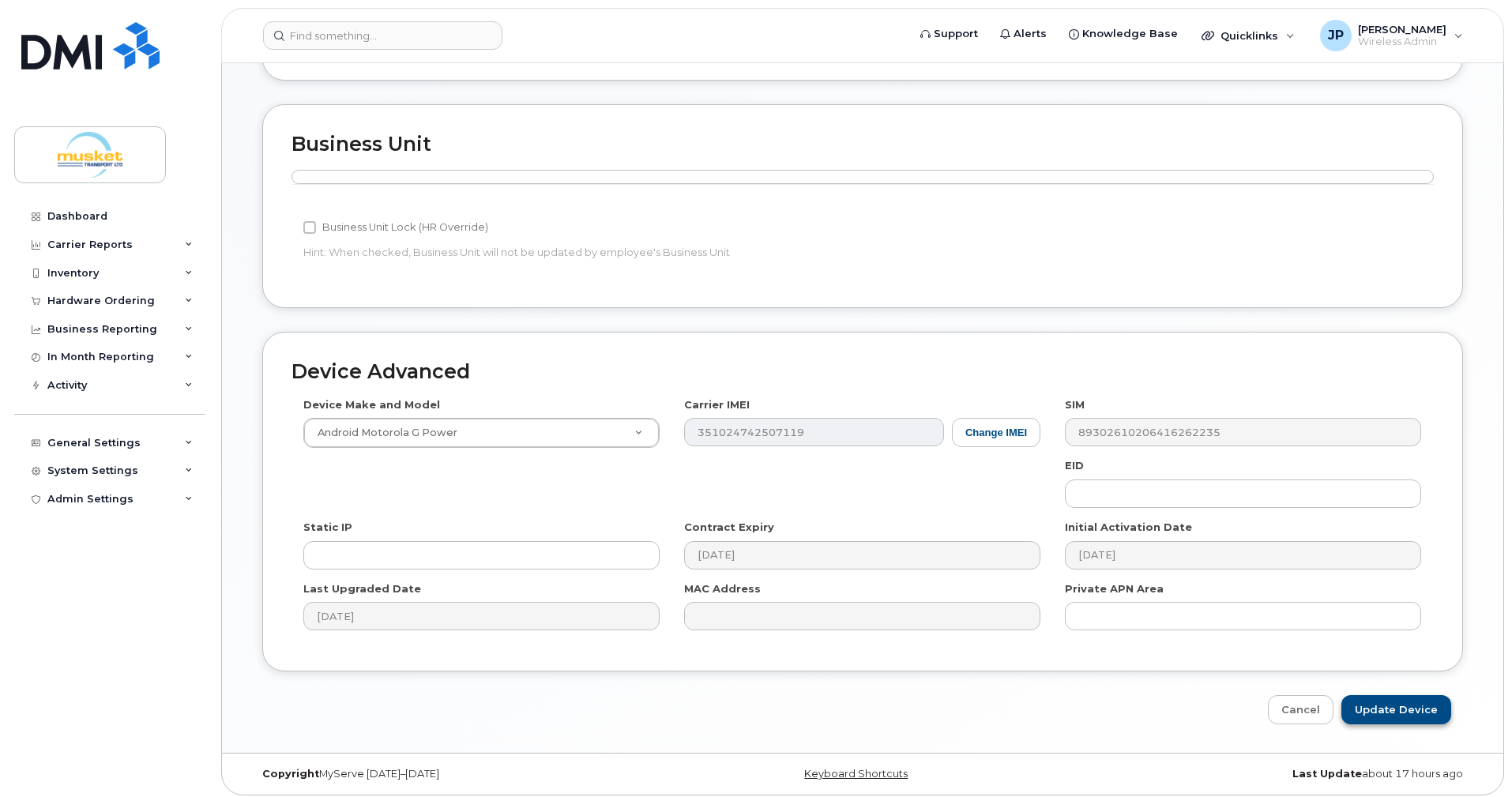
type input "Amanpreet Banwait"
click at [1388, 704] on input "Update Device" at bounding box center [1396, 709] width 110 height 29
type input "Saving..."
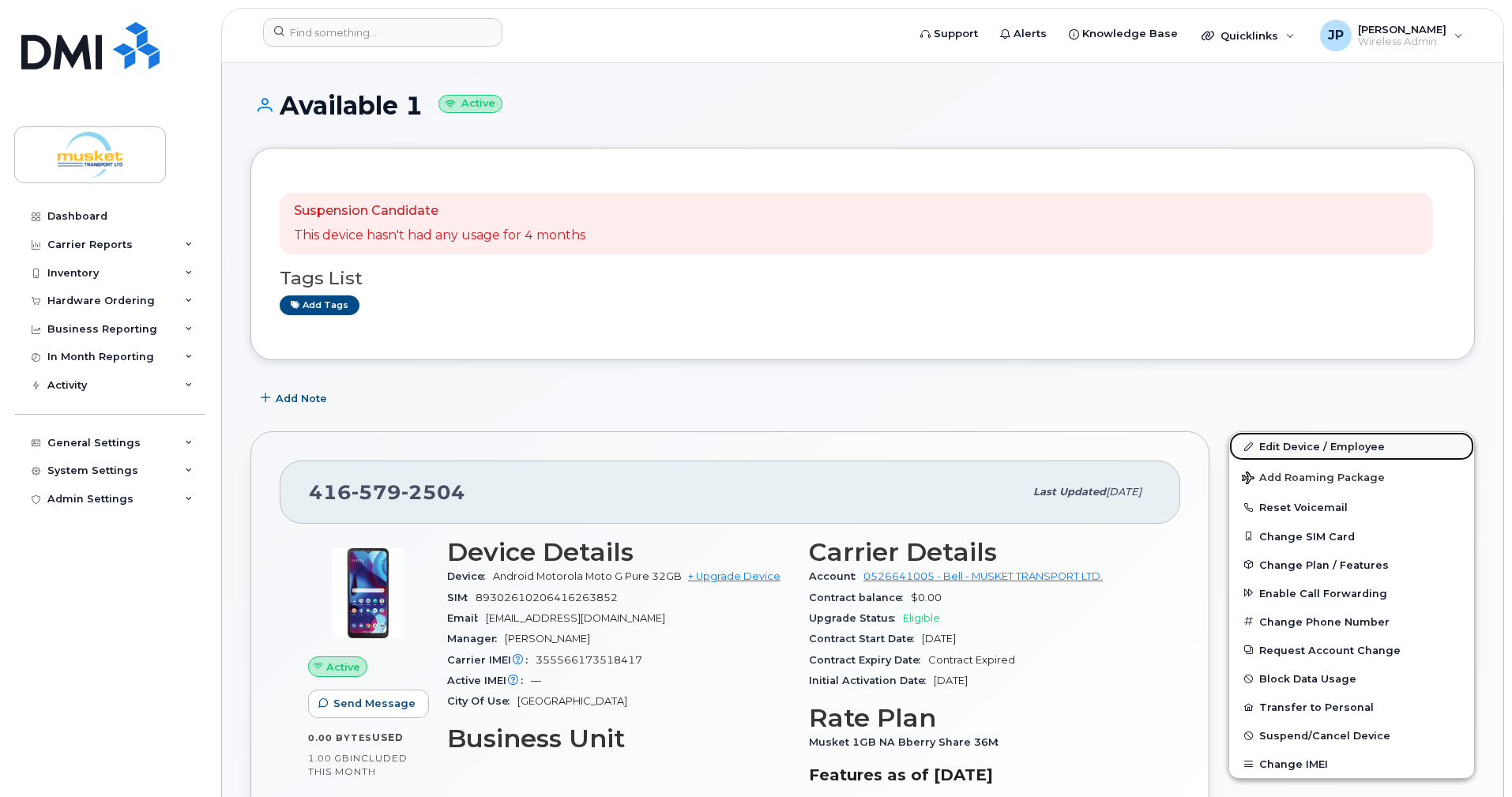
click at [1292, 445] on link "Edit Device / Employee" at bounding box center [1351, 446] width 245 height 28
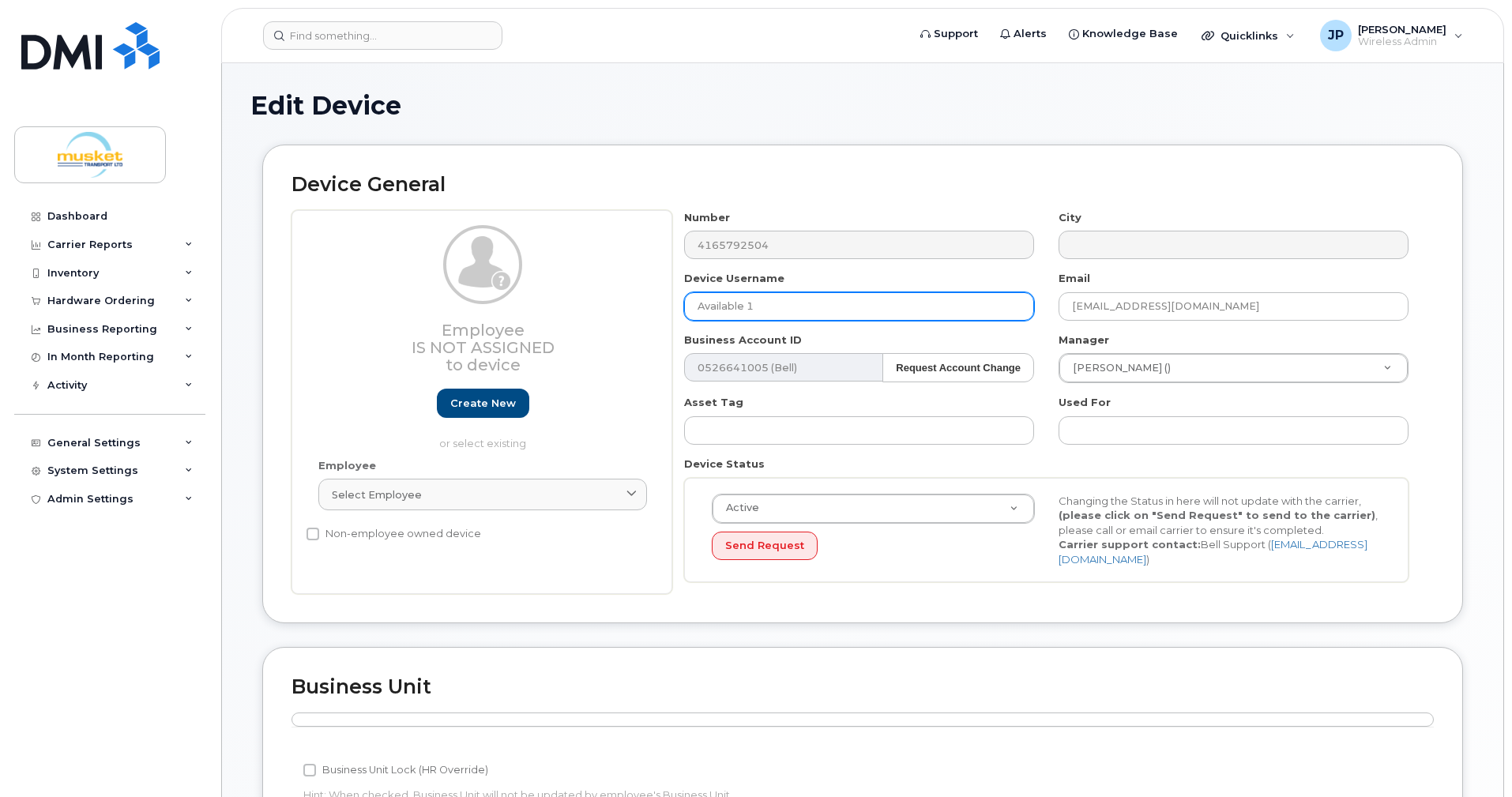
drag, startPoint x: 772, startPoint y: 308, endPoint x: 636, endPoint y: 307, distance: 136.0
click at [636, 307] on div "Employee Is not assigned to device Create new or select existing Employee Selec…" at bounding box center [862, 402] width 1143 height 384
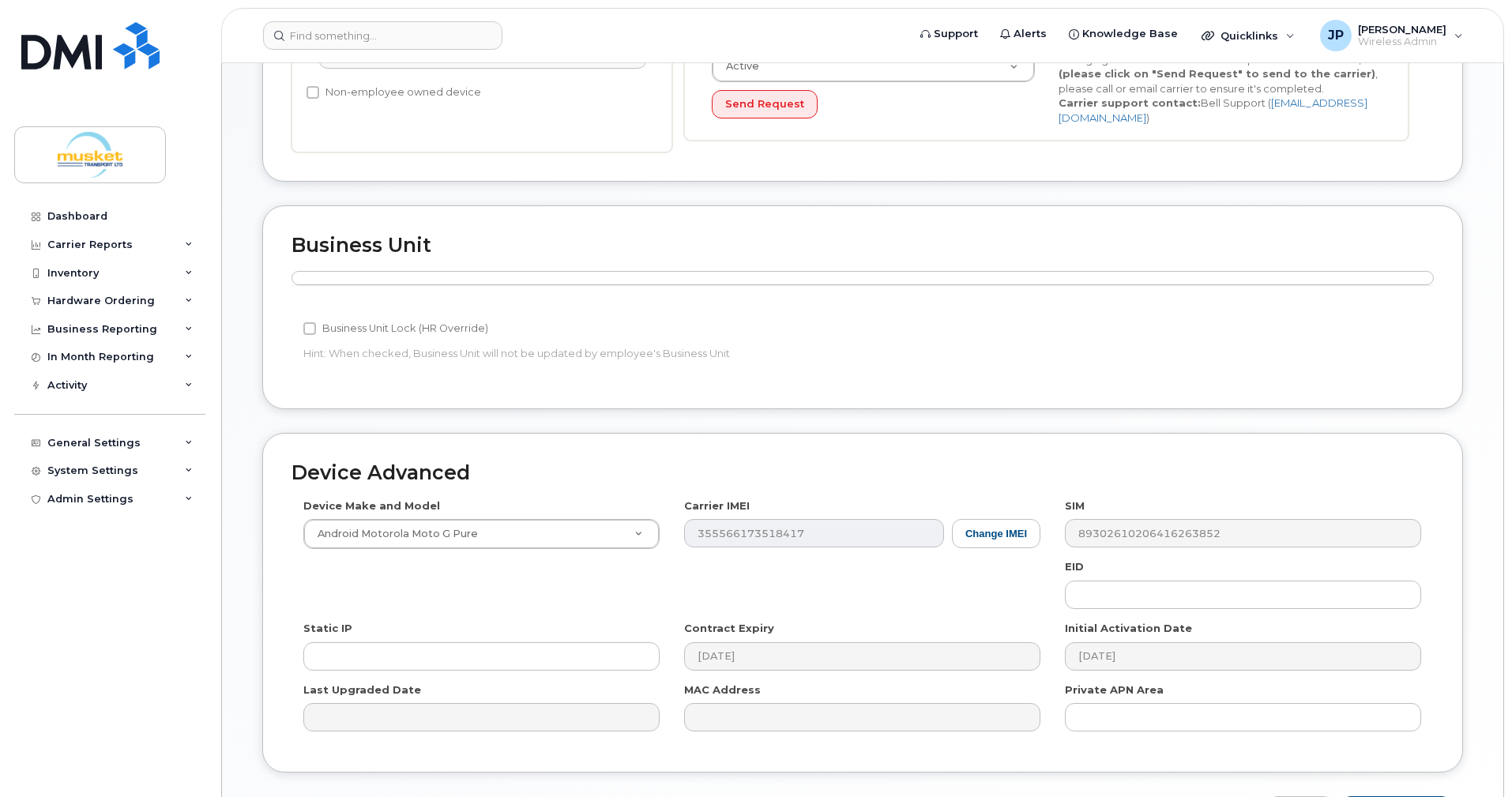
scroll to position [543, 0]
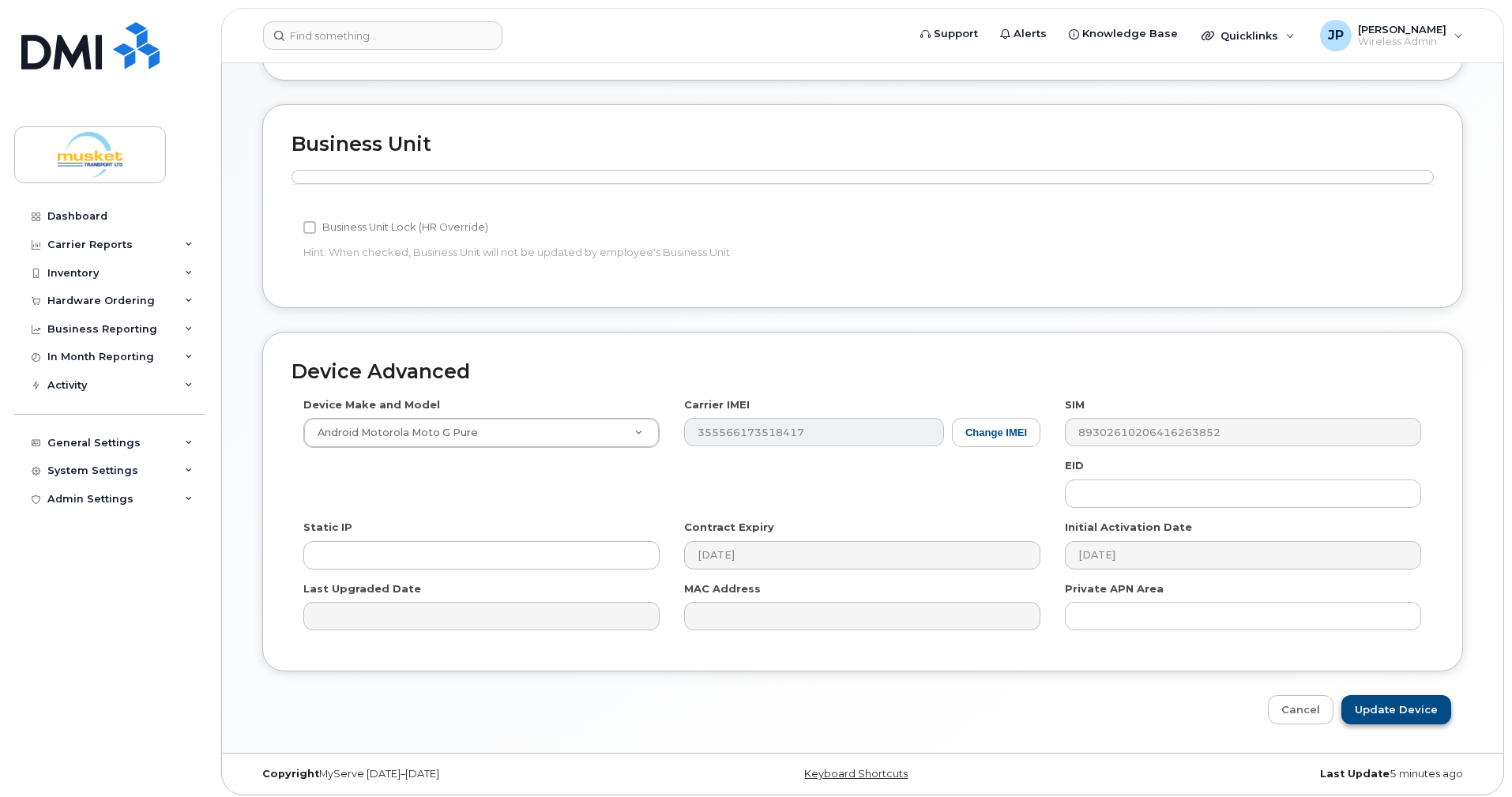
type input "Virender Singh"
click at [1402, 704] on input "Update Device" at bounding box center [1396, 709] width 110 height 29
type input "Saving..."
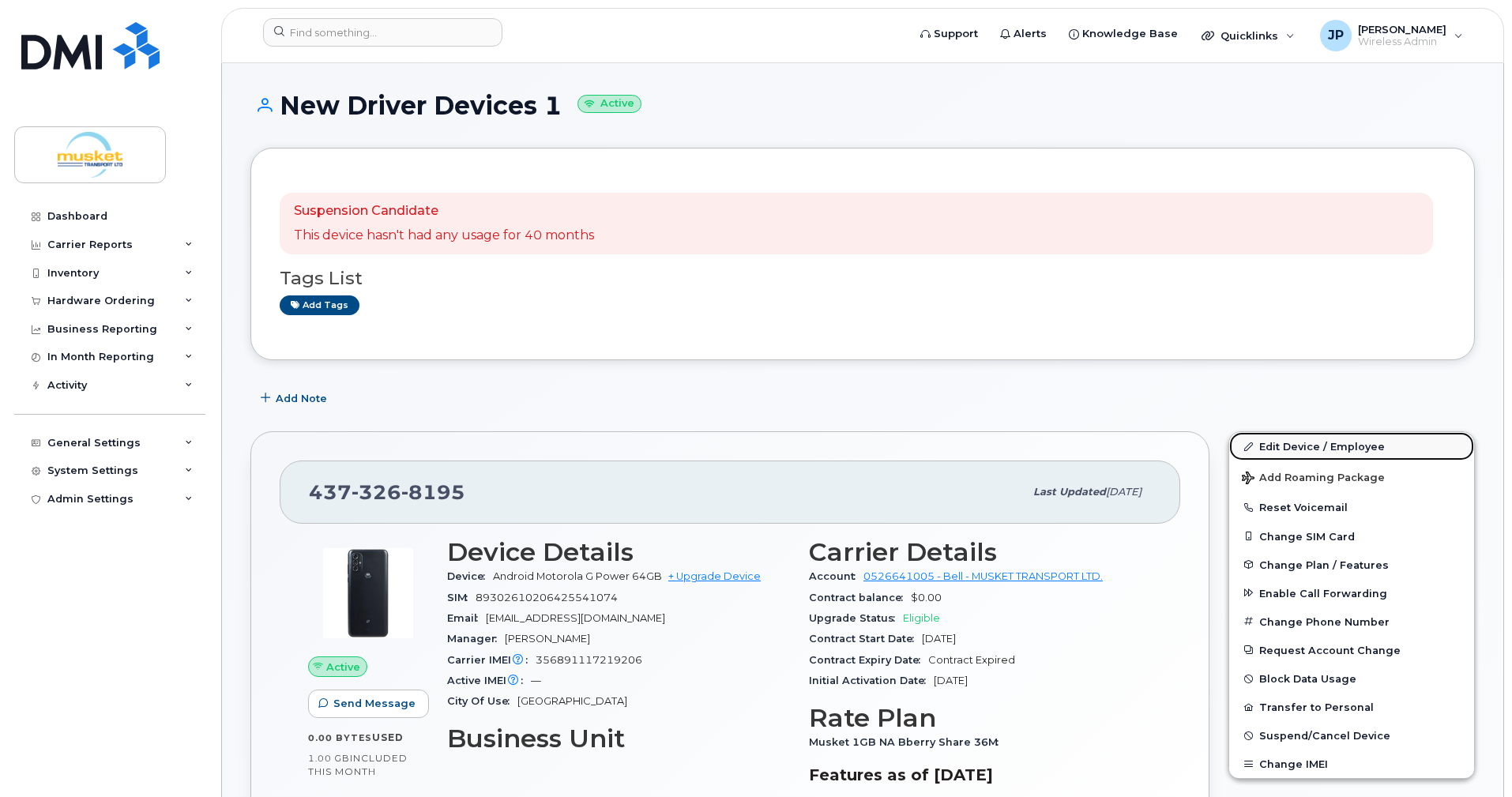
click at [1291, 445] on link "Edit Device / Employee" at bounding box center [1351, 446] width 245 height 28
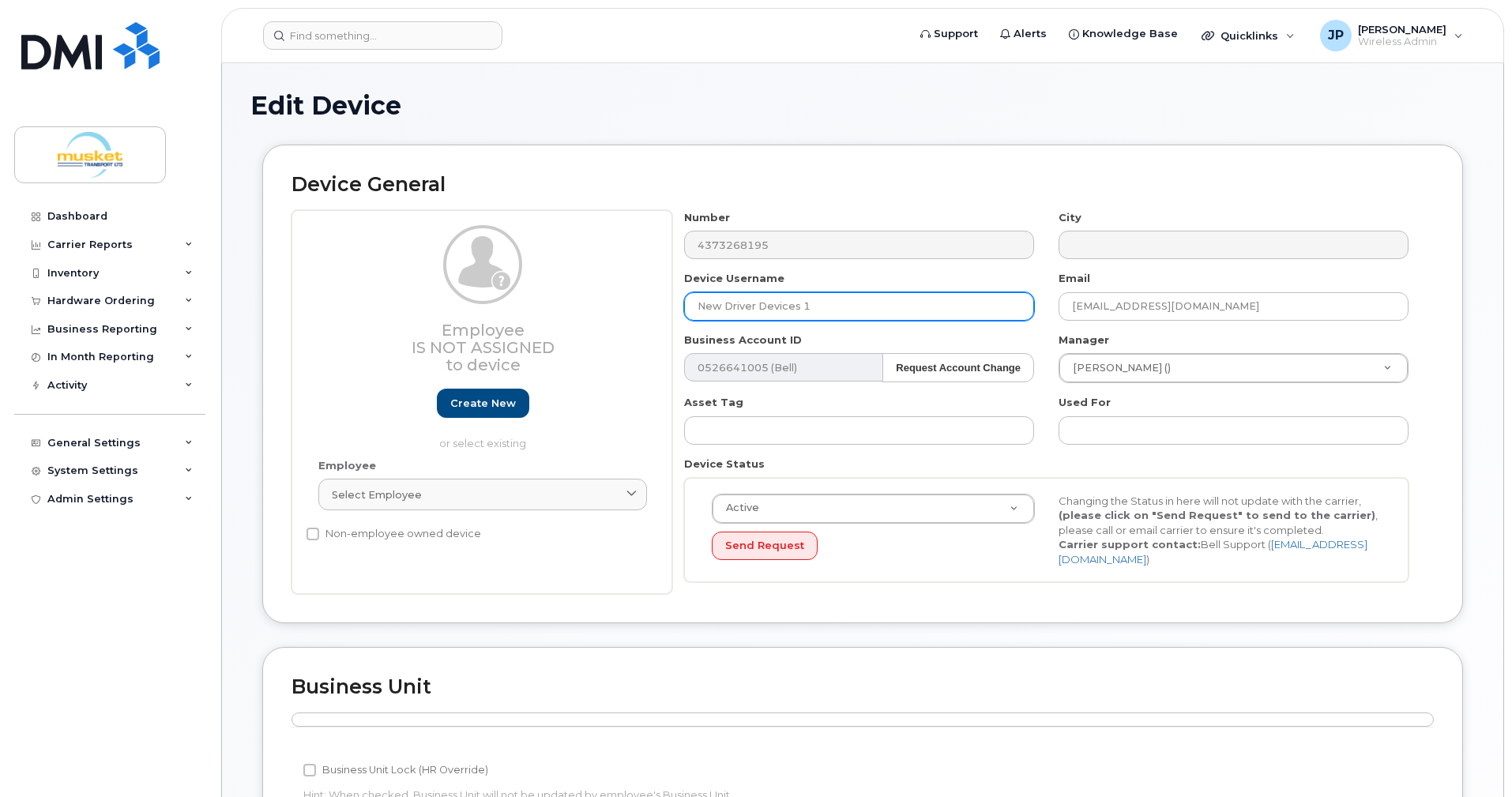
drag, startPoint x: 869, startPoint y: 309, endPoint x: 637, endPoint y: 290, distance: 232.8
click at [637, 290] on div "Employee Is not assigned to device Create new or select existing Employee Selec…" at bounding box center [862, 402] width 1143 height 384
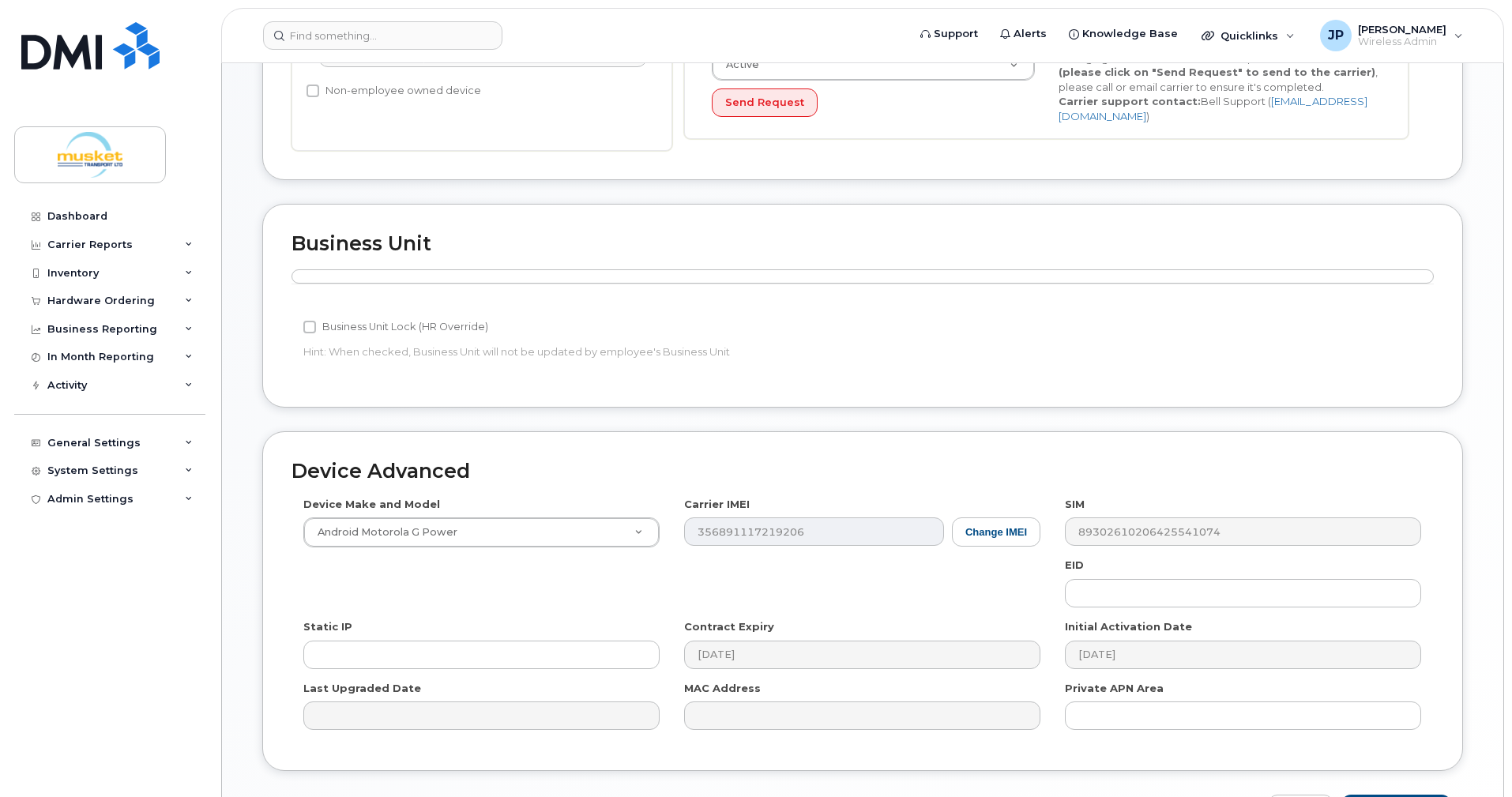
scroll to position [543, 0]
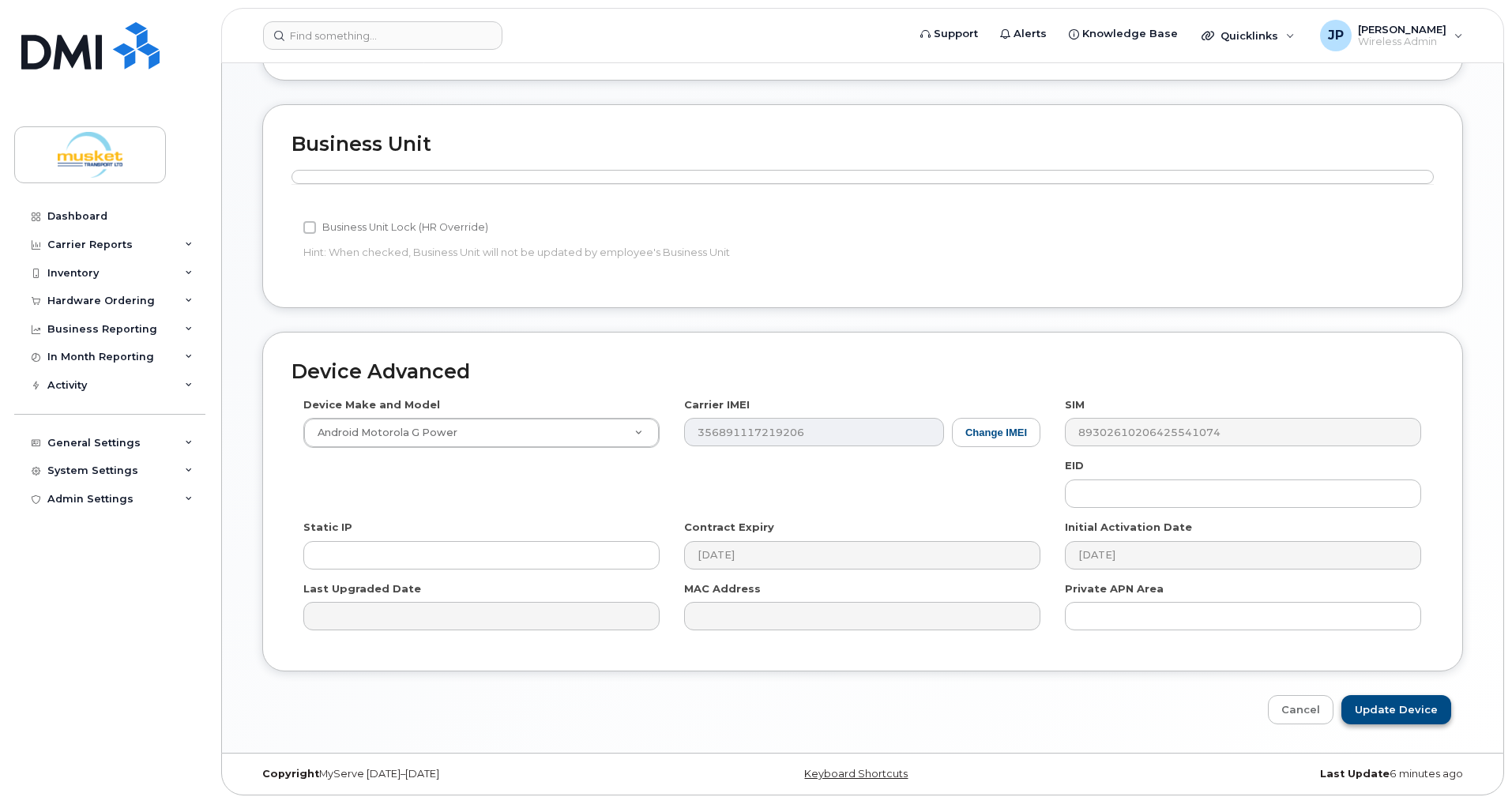
type input "Donna Goulet"
click at [1379, 695] on input "Update Device" at bounding box center [1396, 709] width 110 height 29
type input "Saving..."
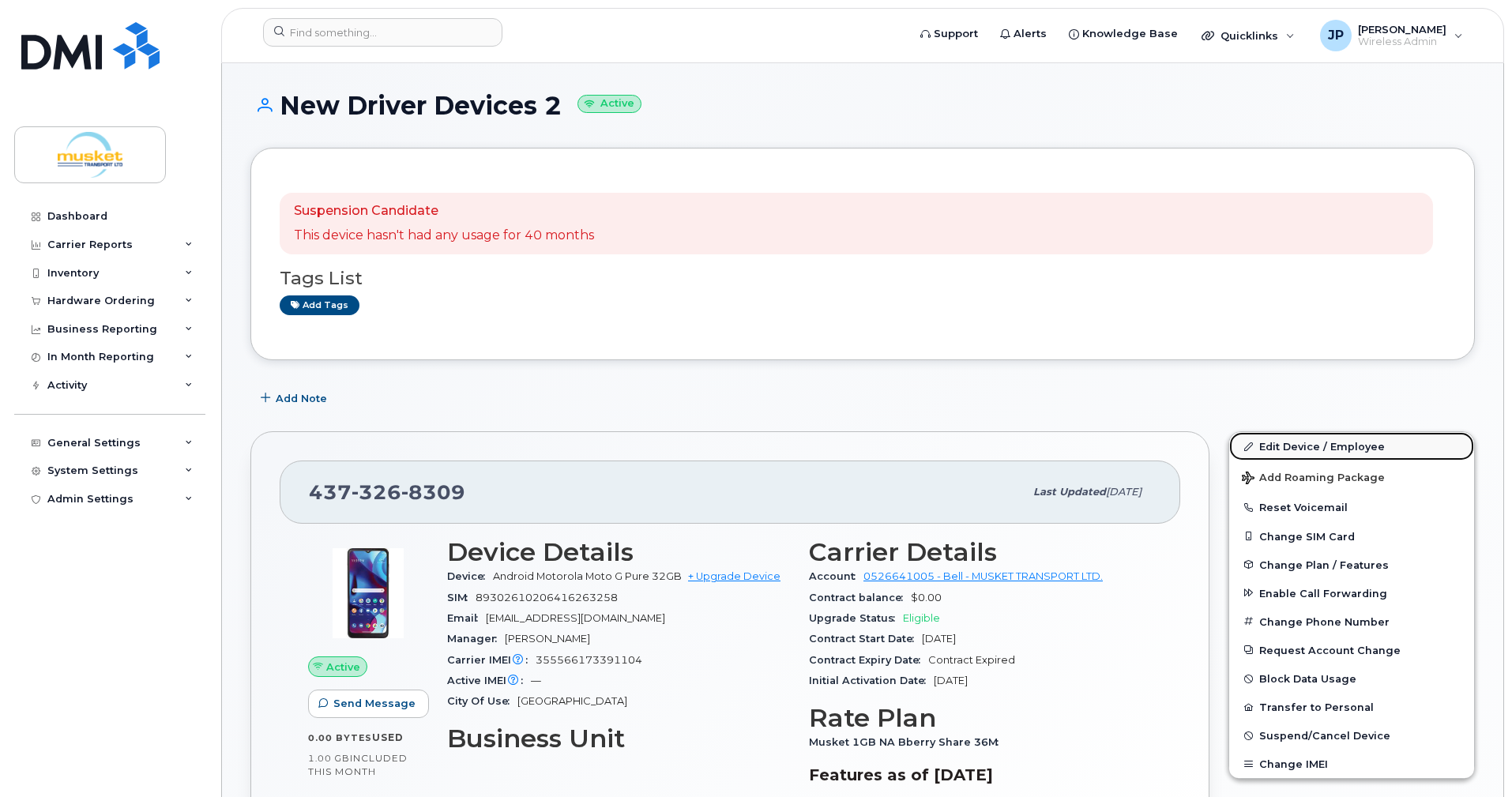
click at [1304, 445] on link "Edit Device / Employee" at bounding box center [1351, 446] width 245 height 28
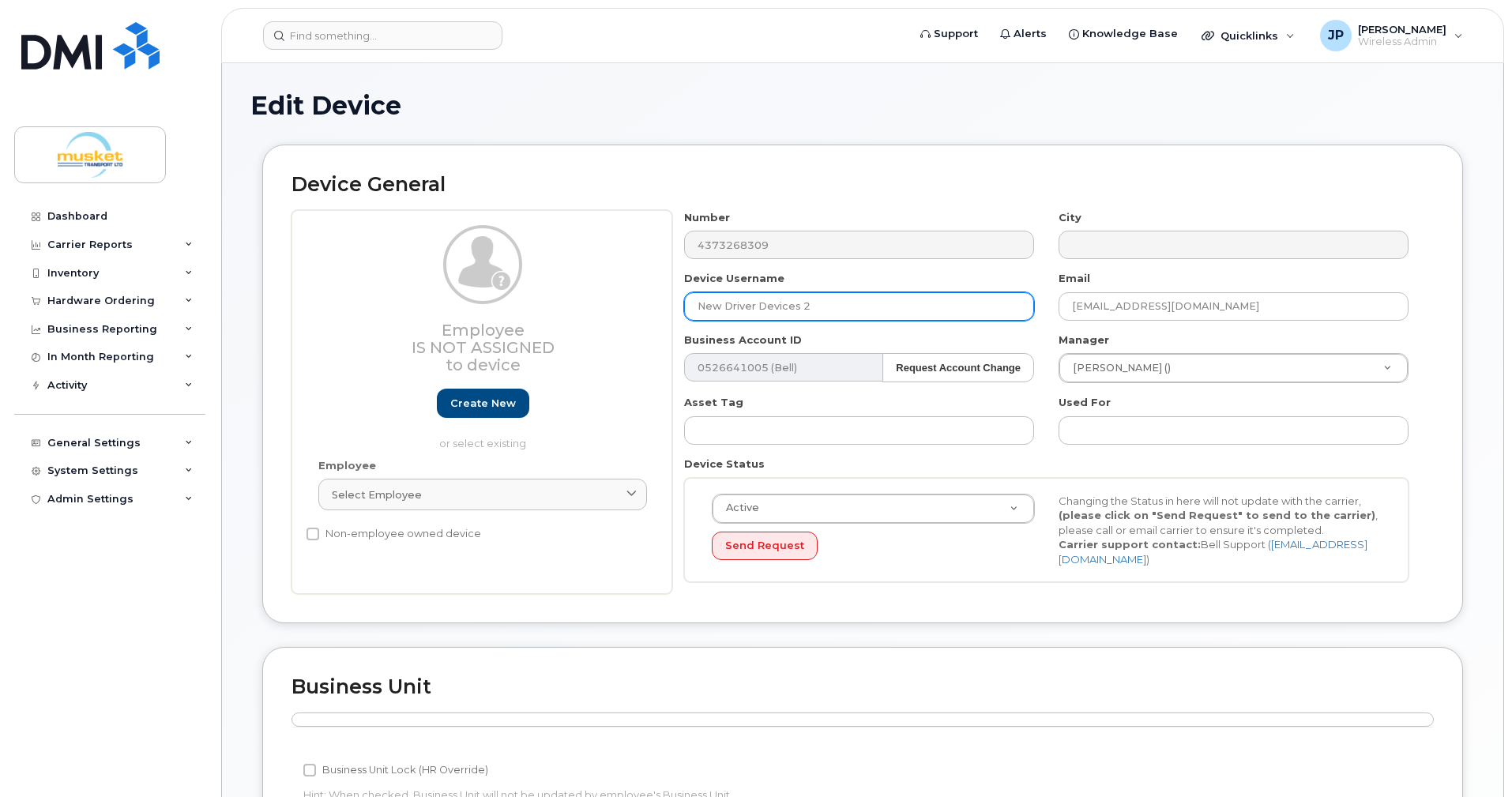
drag, startPoint x: 828, startPoint y: 306, endPoint x: 574, endPoint y: 308, distance: 254.0
click at [574, 308] on div "Employee Is not assigned to device Create new or select existing Employee Selec…" at bounding box center [862, 402] width 1143 height 384
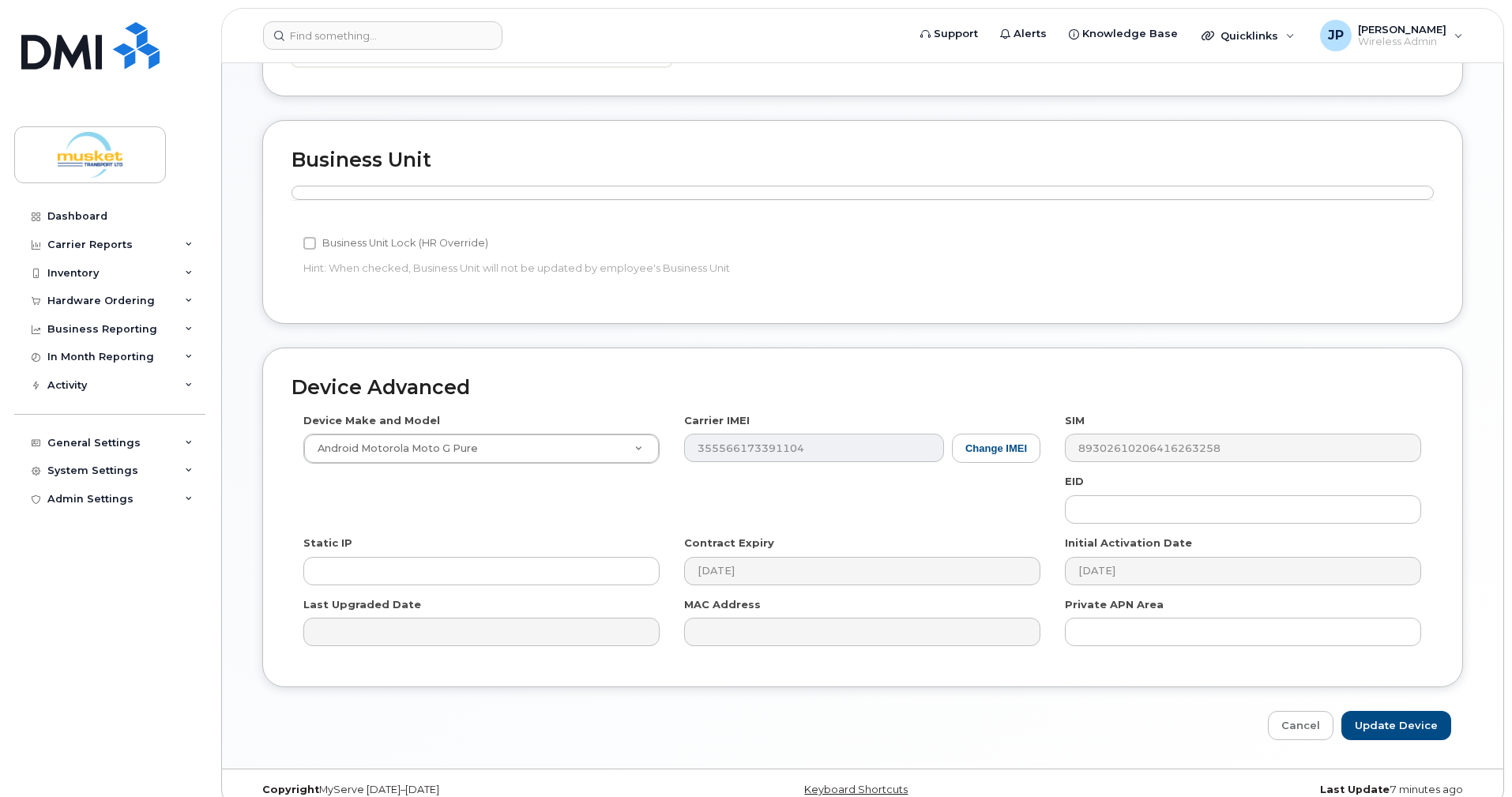
scroll to position [543, 0]
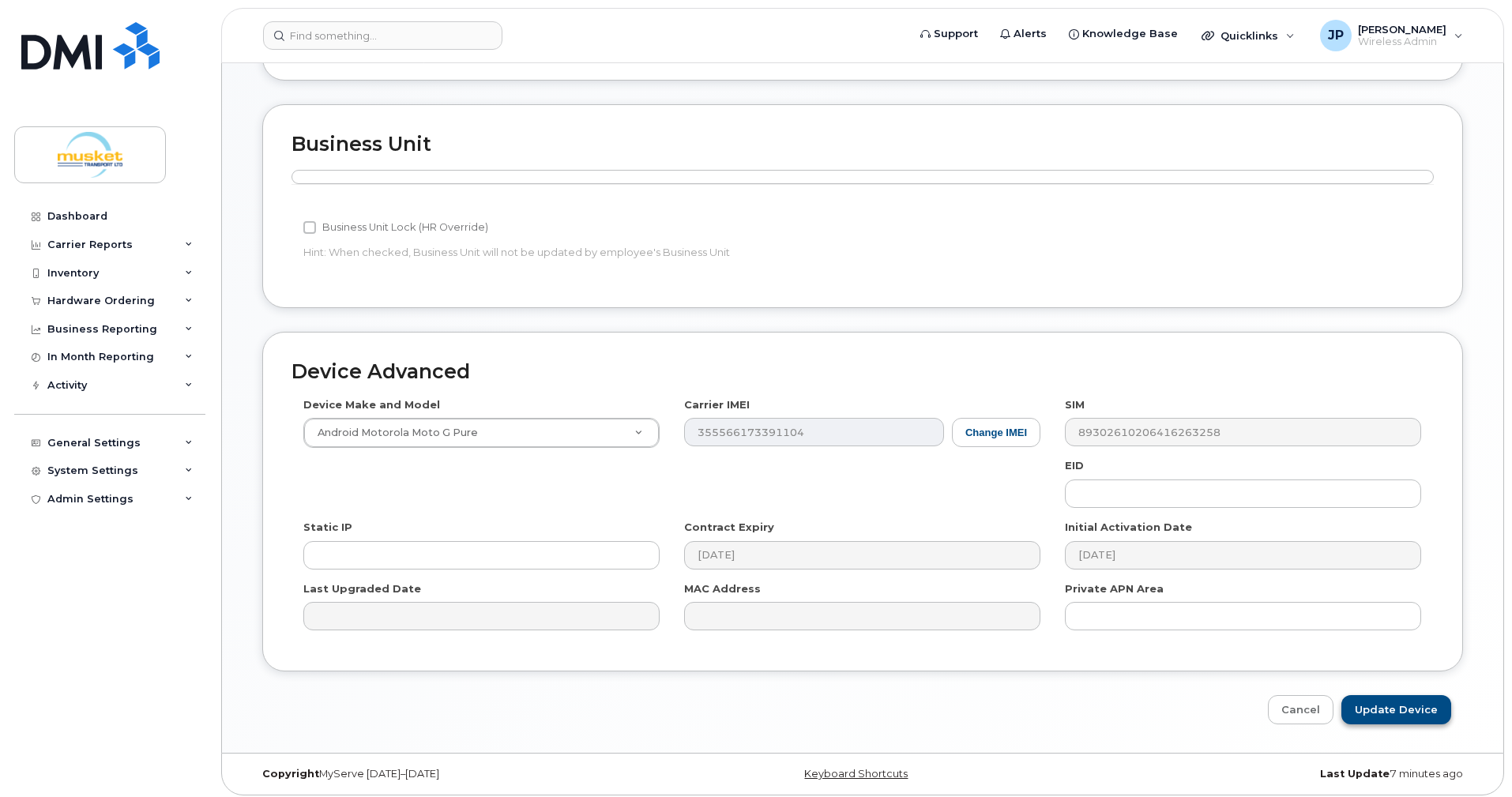
type input "Mantoj Singh"
click at [1405, 701] on input "Update Device" at bounding box center [1396, 709] width 110 height 29
type input "Saving..."
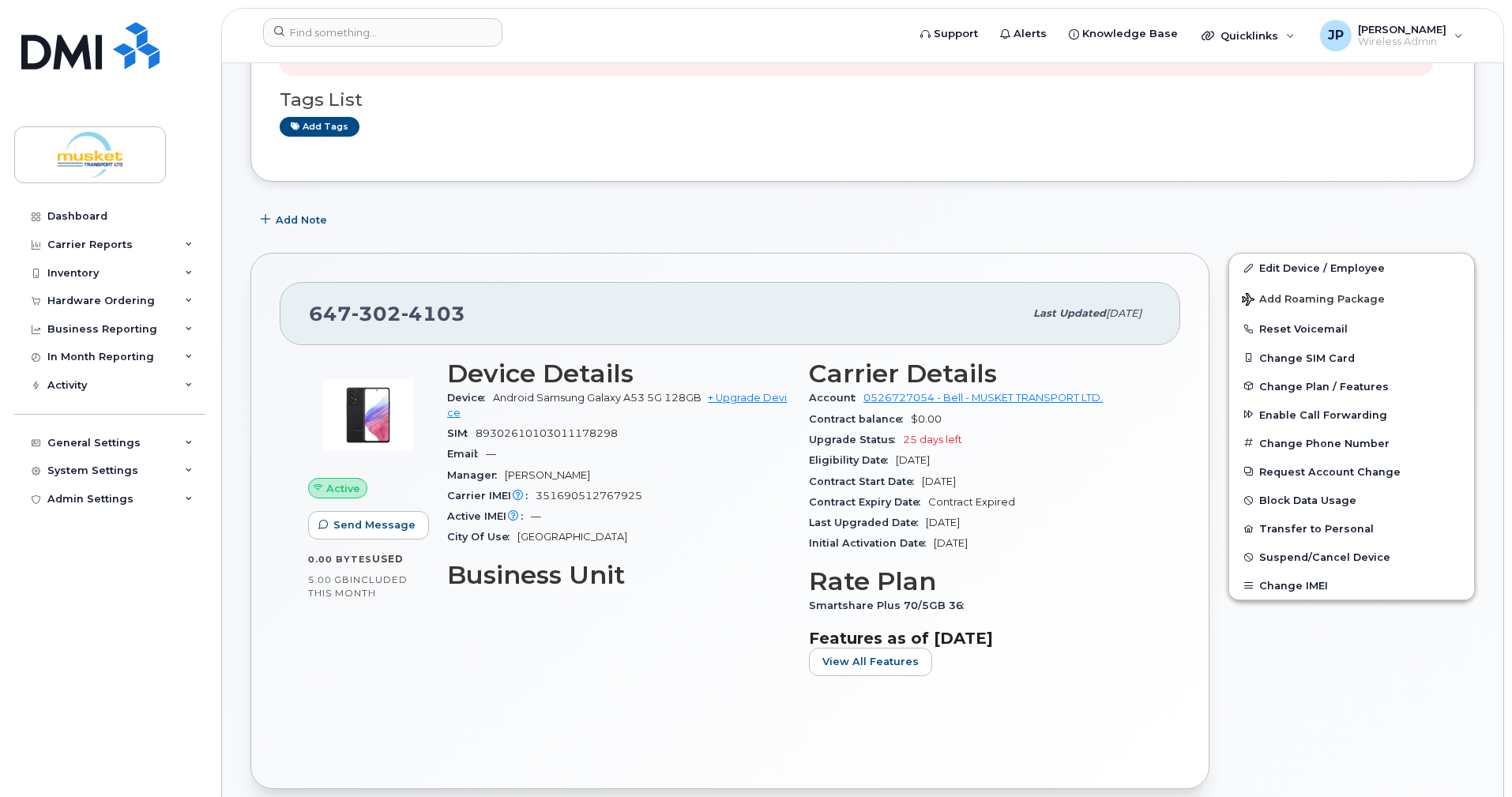
scroll to position [92, 0]
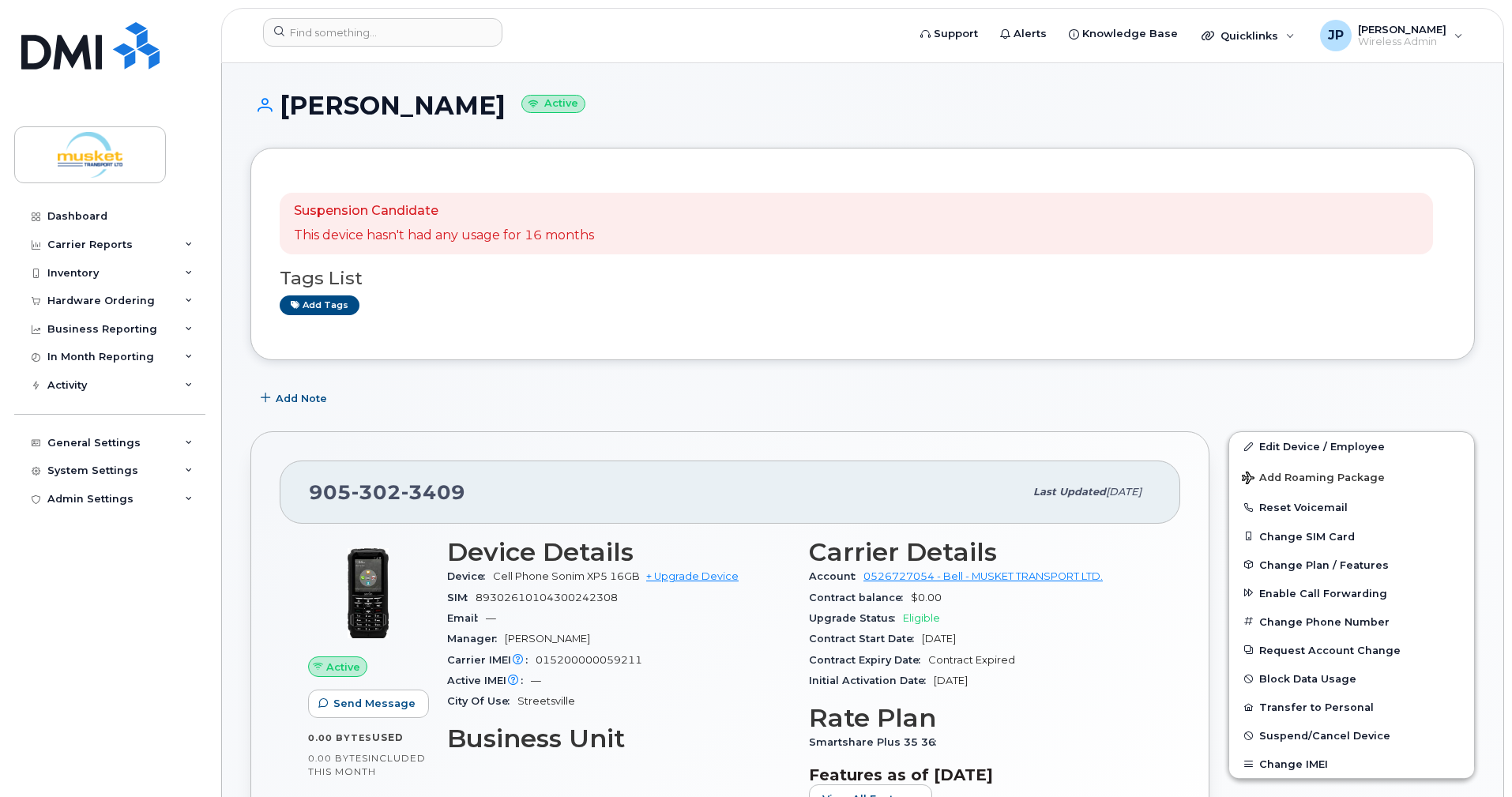
scroll to position [158, 0]
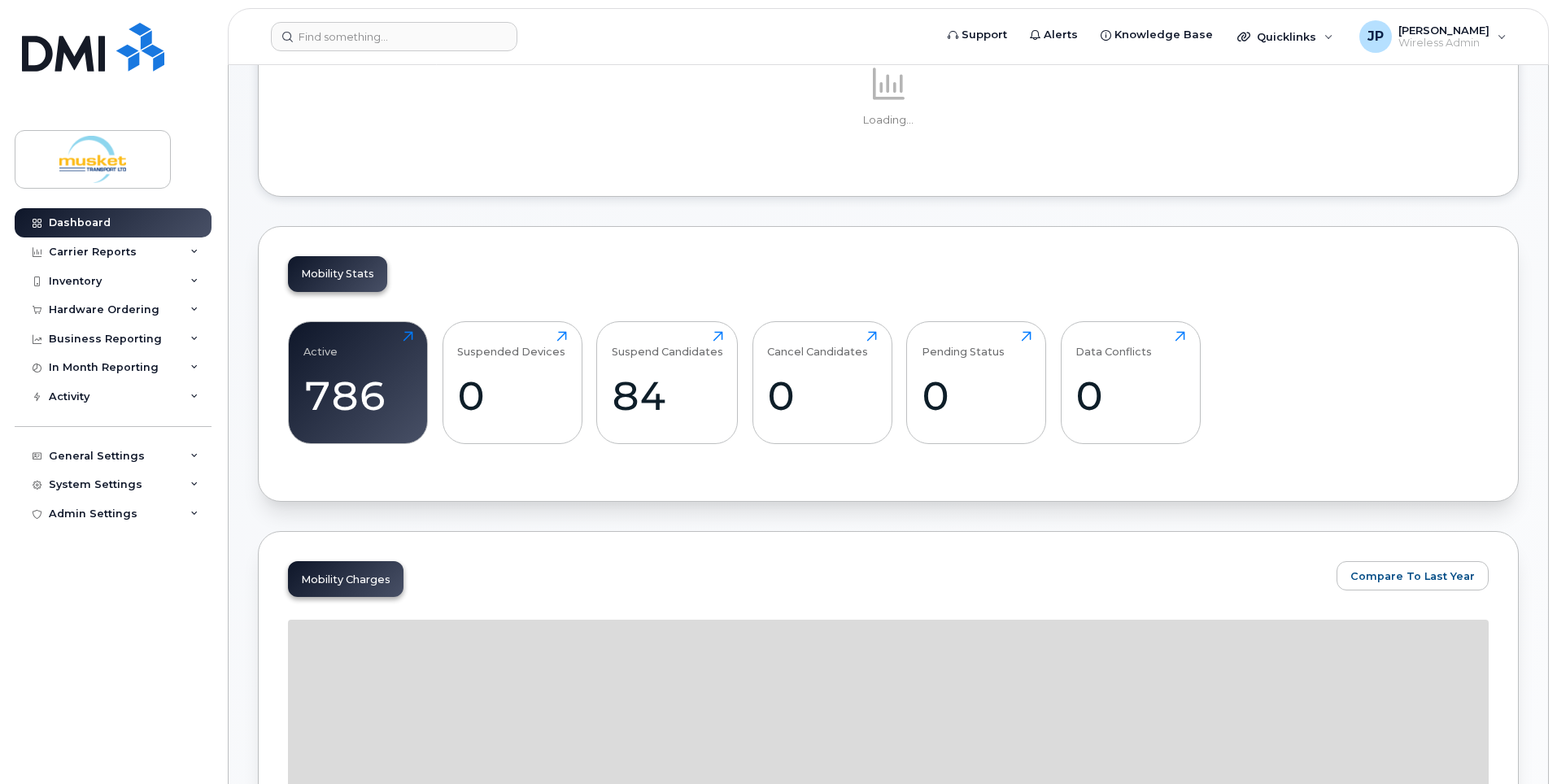
scroll to position [244, 0]
drag, startPoint x: 408, startPoint y: 335, endPoint x: 0, endPoint y: 65, distance: 489.2
click at [409, 335] on div "Active 786 Click to view more" at bounding box center [358, 383] width 110 height 104
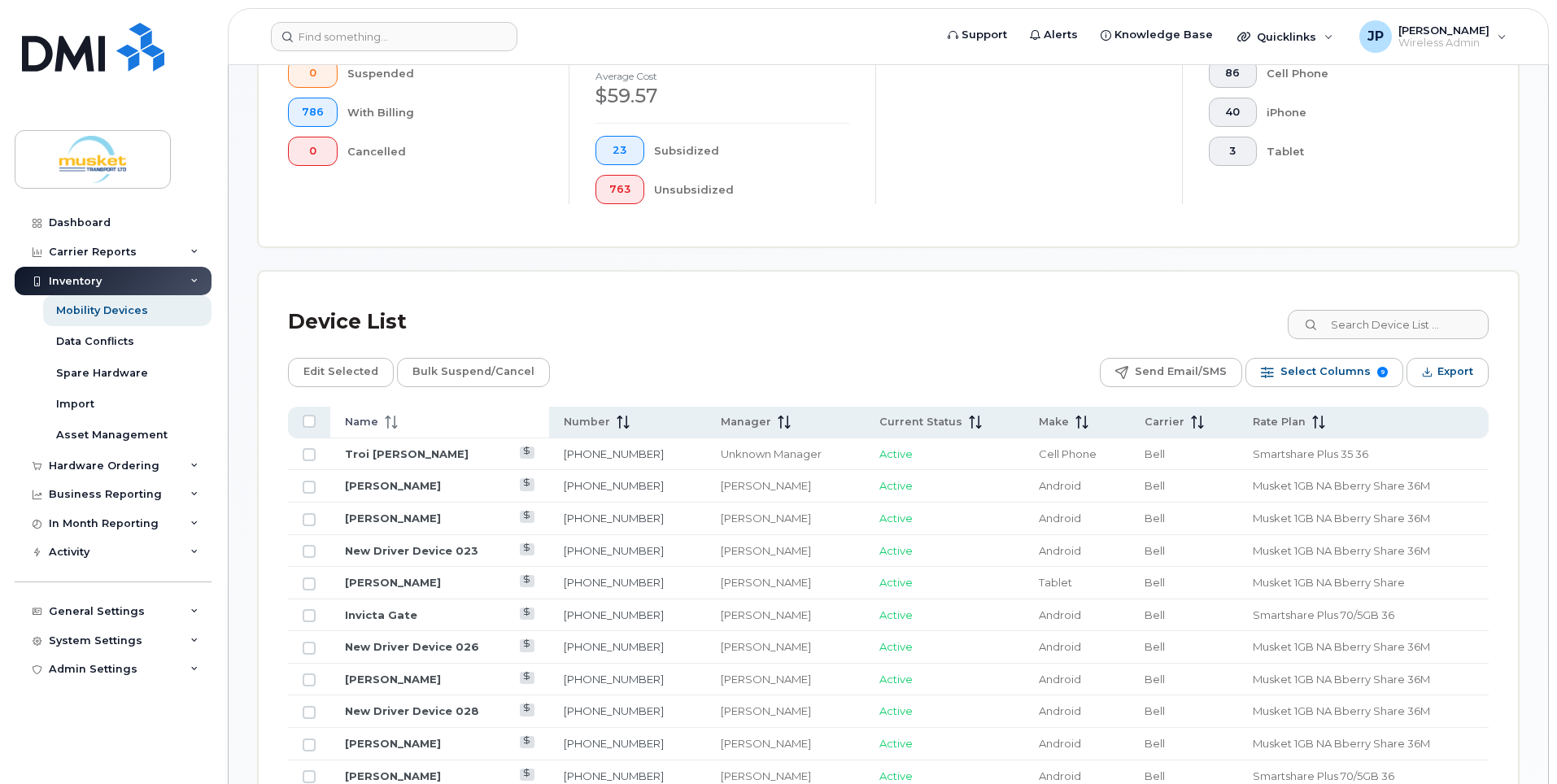
scroll to position [569, 0]
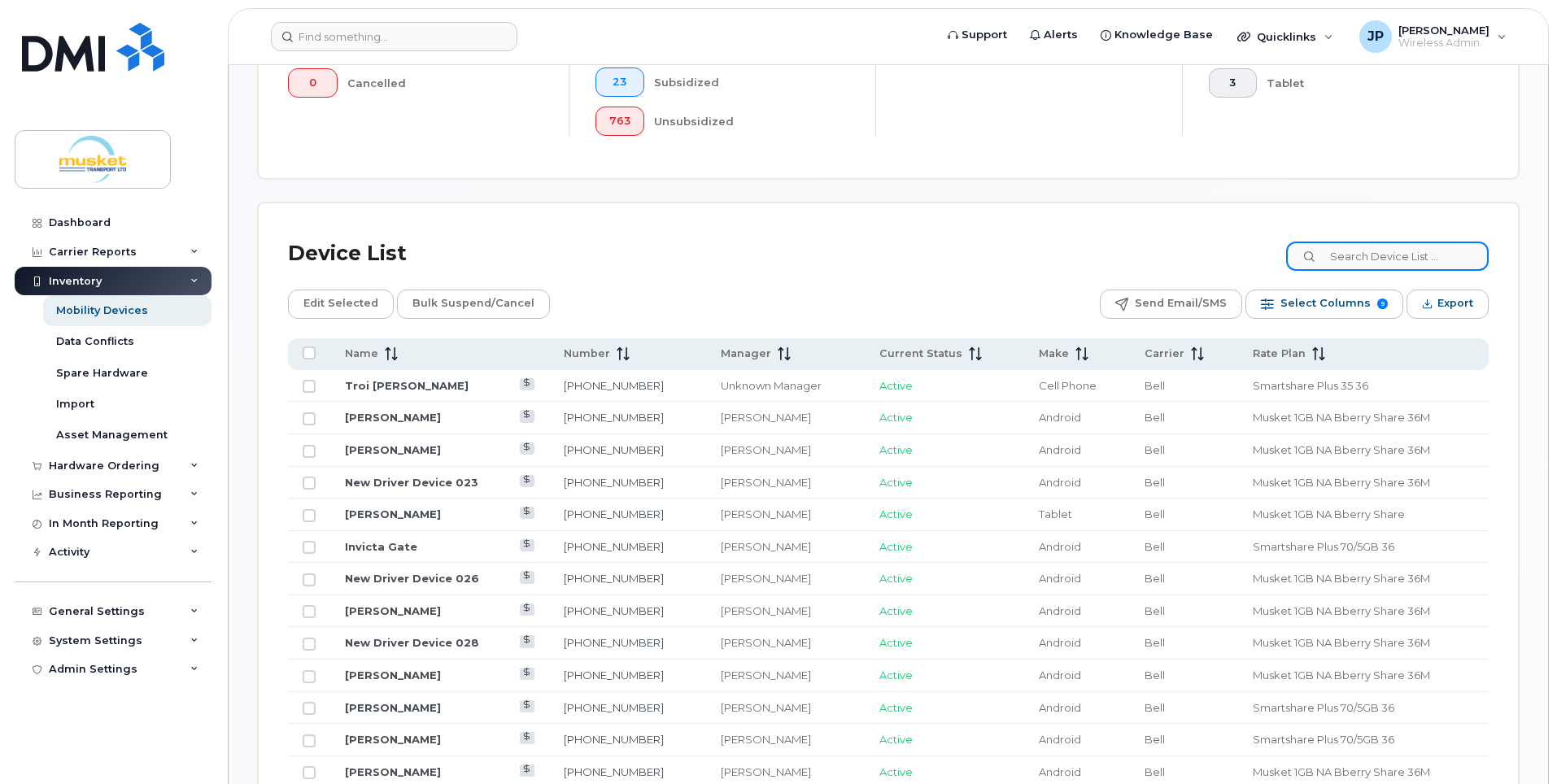
click at [1340, 253] on input at bounding box center [1388, 256] width 203 height 29
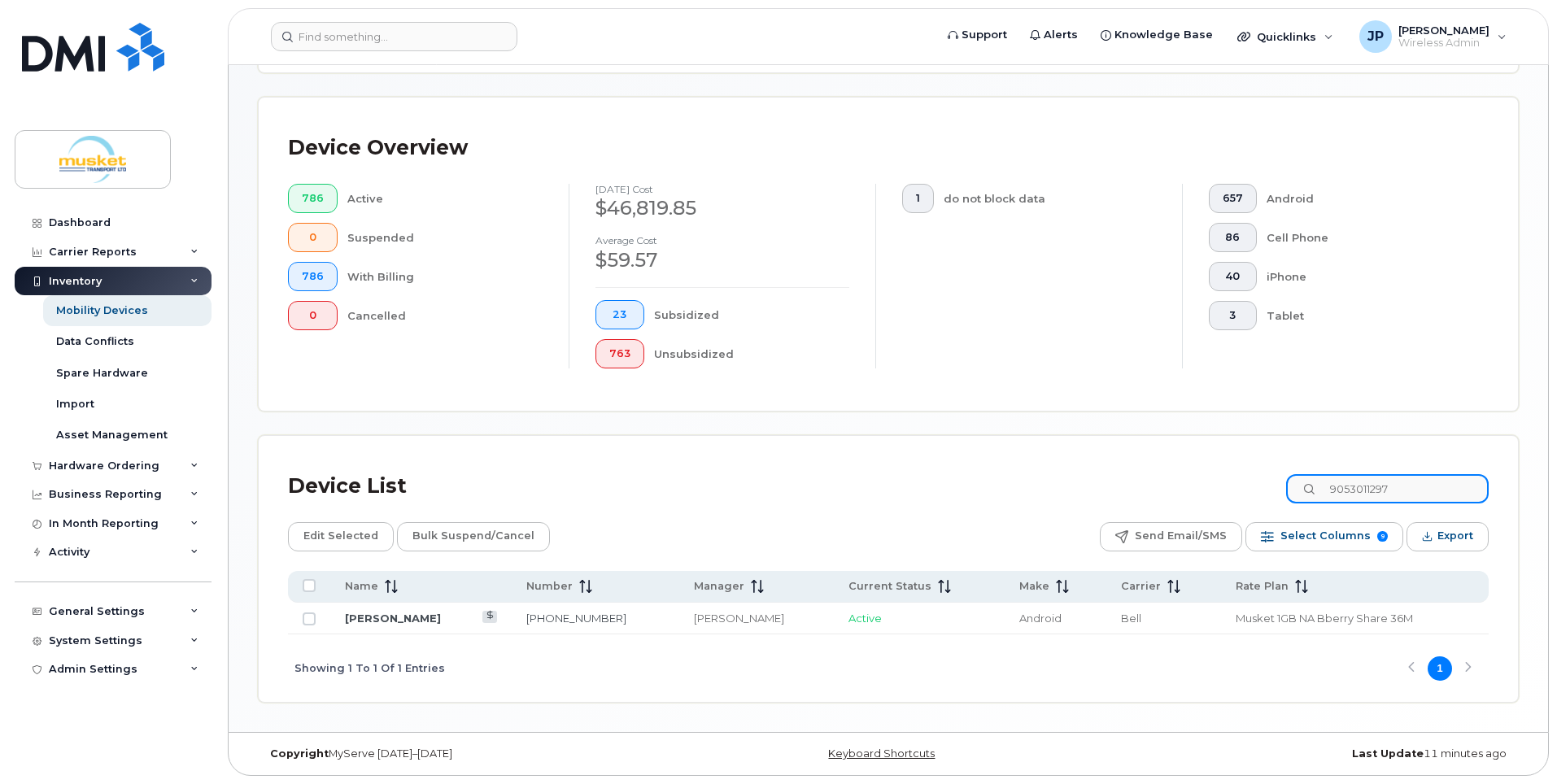
scroll to position [337, 0]
type input "9053011297"
click at [722, 483] on div "Device List 9053011297" at bounding box center [888, 486] width 1200 height 43
click at [918, 204] on span "1" at bounding box center [918, 198] width 4 height 13
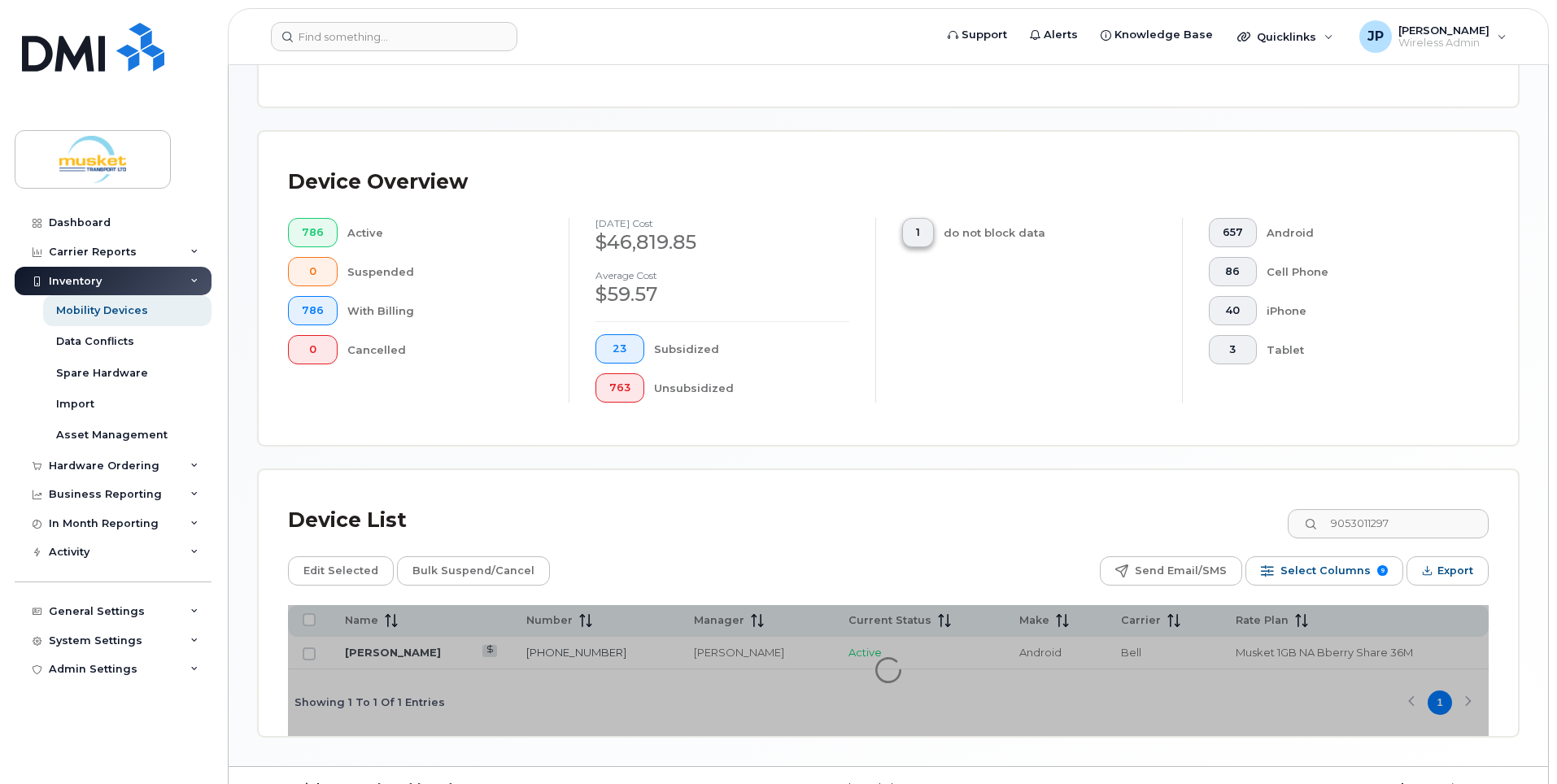
scroll to position [370, 0]
